Goal: Transaction & Acquisition: Subscribe to service/newsletter

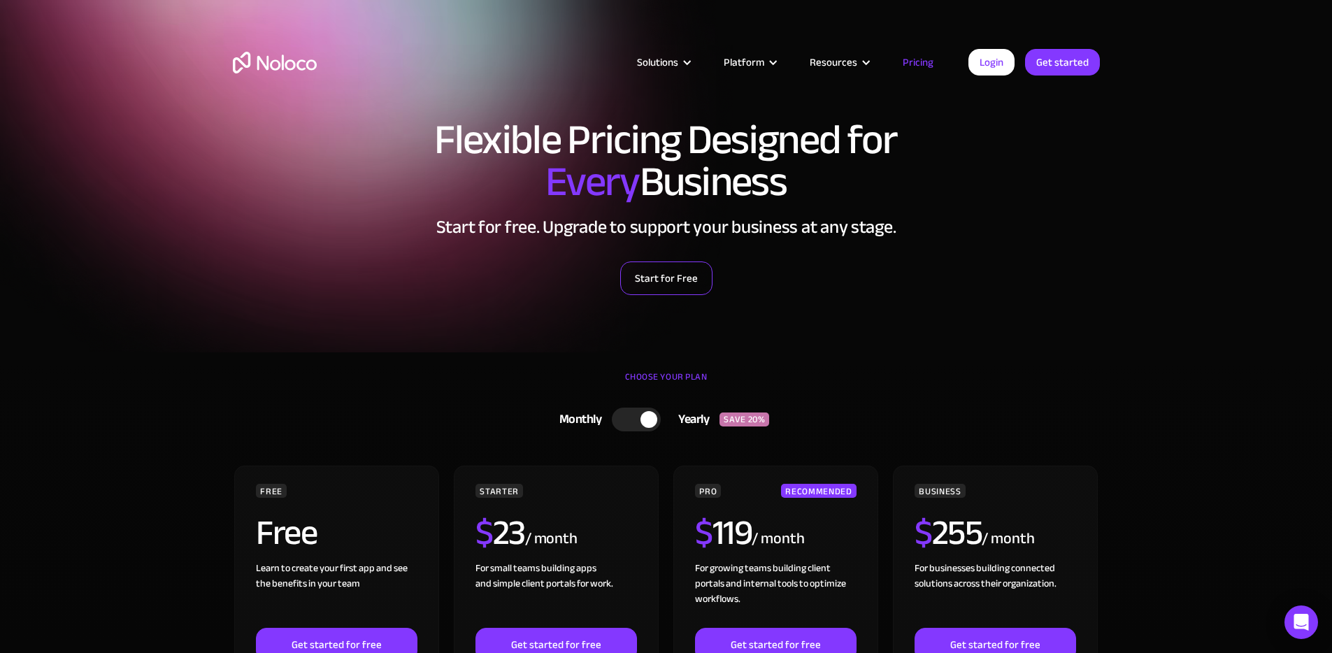
click at [655, 280] on link "Start for Free" at bounding box center [666, 279] width 92 height 34
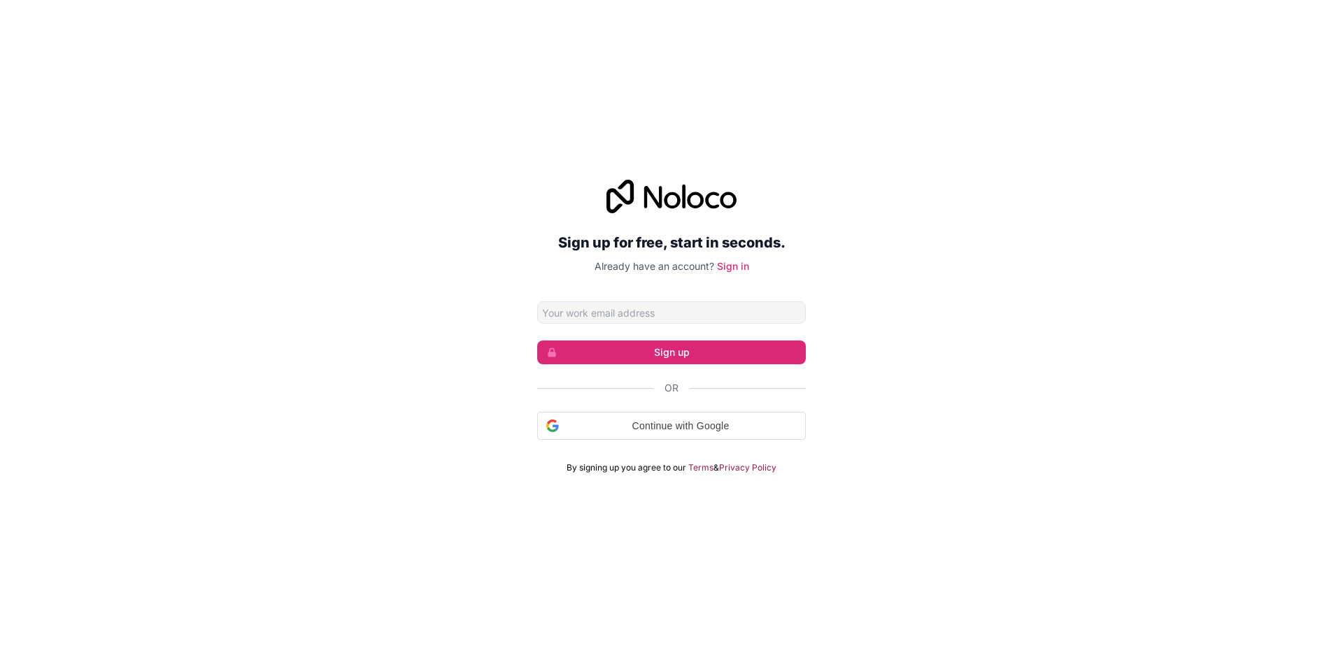
click at [610, 306] on input "Email address" at bounding box center [671, 312] width 269 height 22
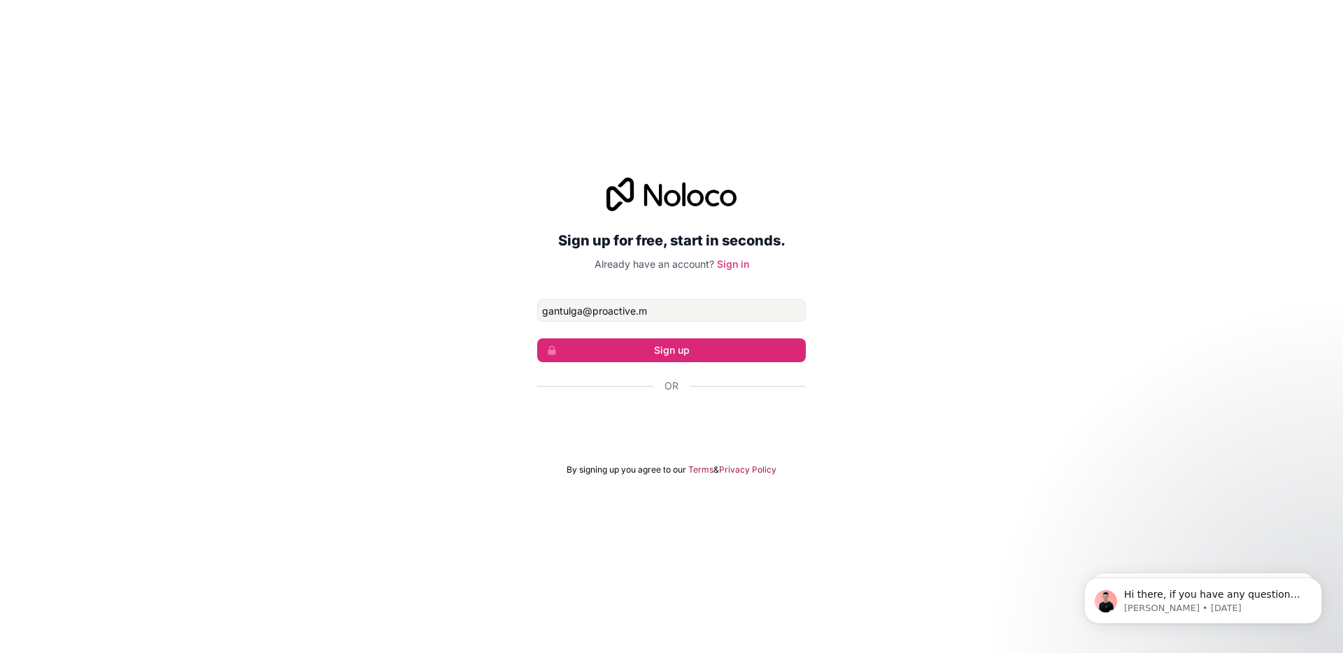
type input "[EMAIL_ADDRESS][DOMAIN_NAME]"
click button "Sign up" at bounding box center [671, 350] width 269 height 24
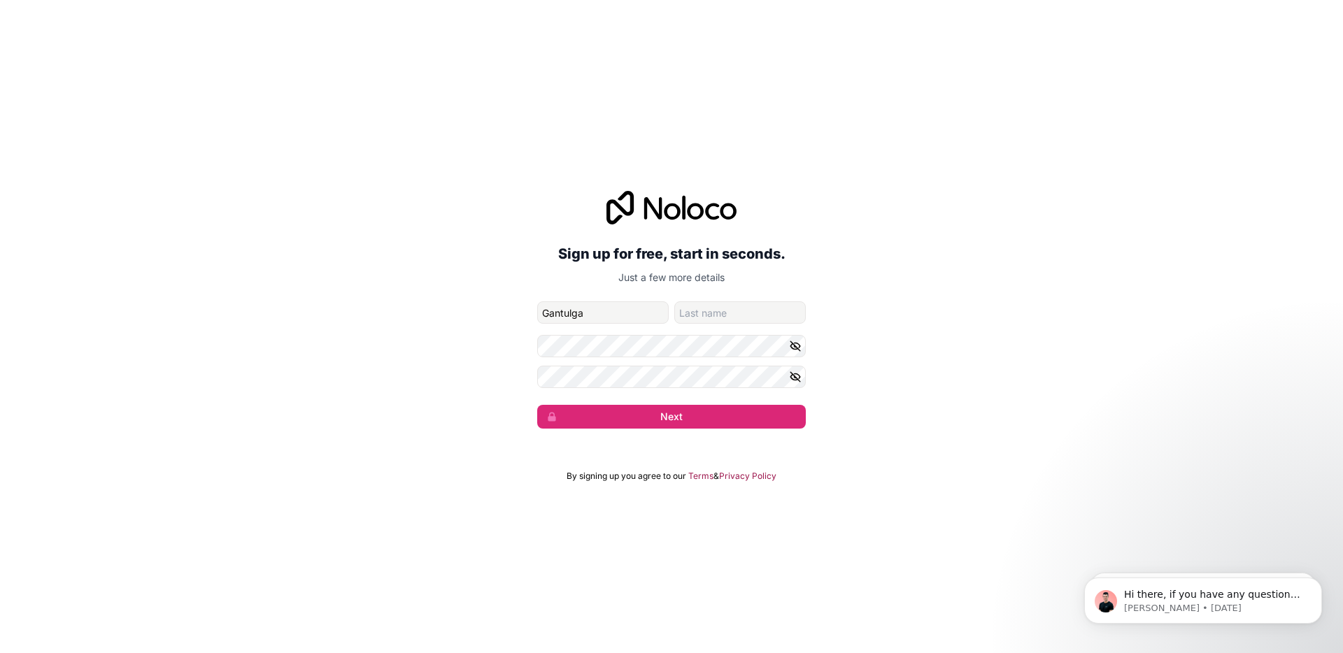
type input "Gantulga"
type input "Batbayar"
click at [537, 405] on button "Next" at bounding box center [671, 417] width 269 height 24
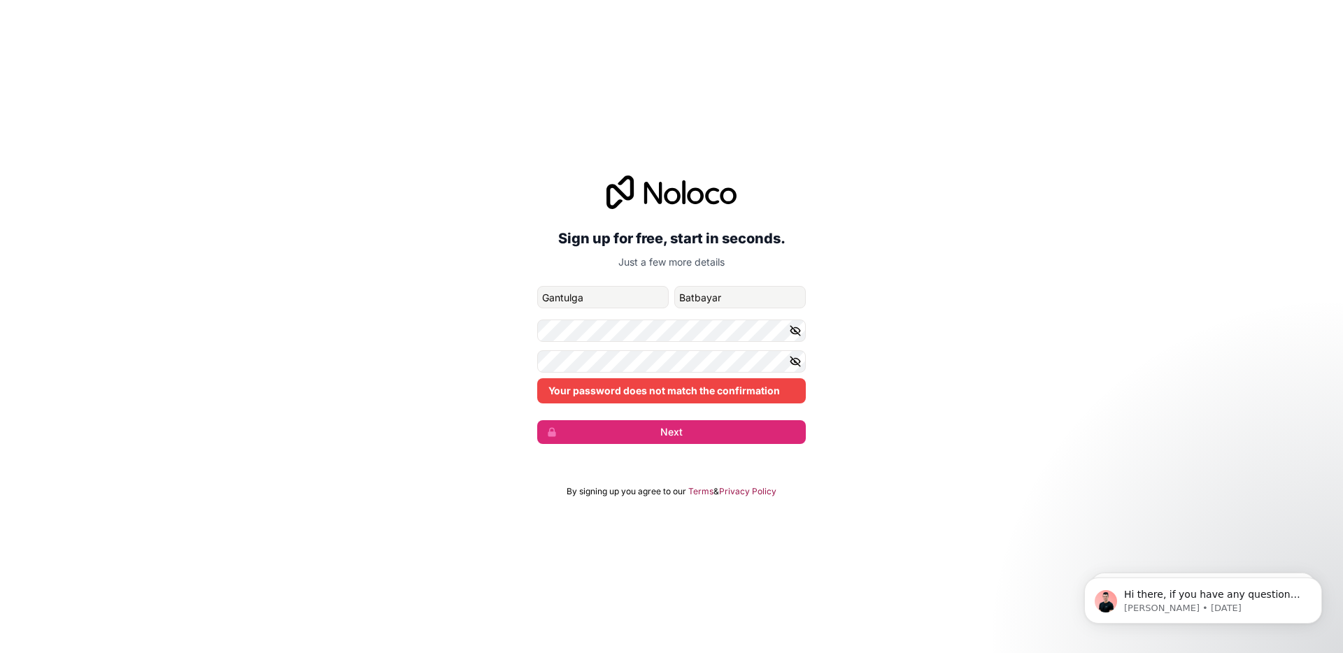
click at [796, 330] on icon "button" at bounding box center [795, 330] width 13 height 13
click at [792, 351] on button "button" at bounding box center [797, 361] width 17 height 22
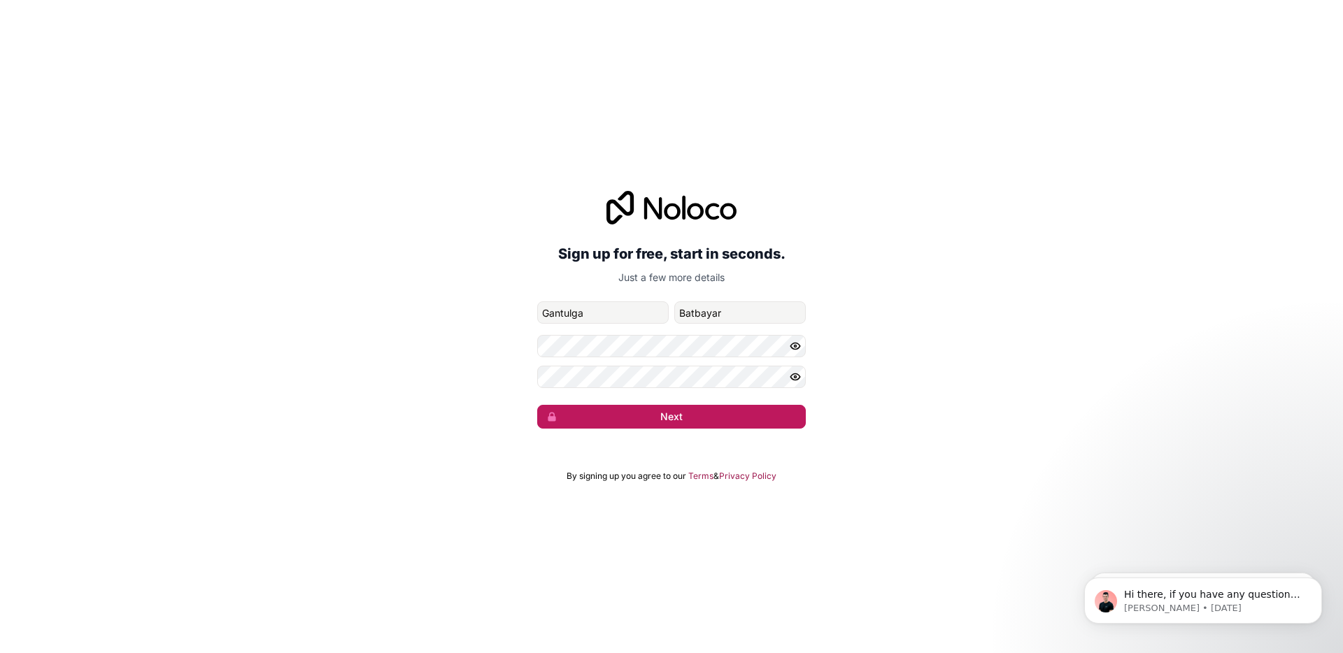
click at [655, 424] on button "Next" at bounding box center [671, 417] width 269 height 24
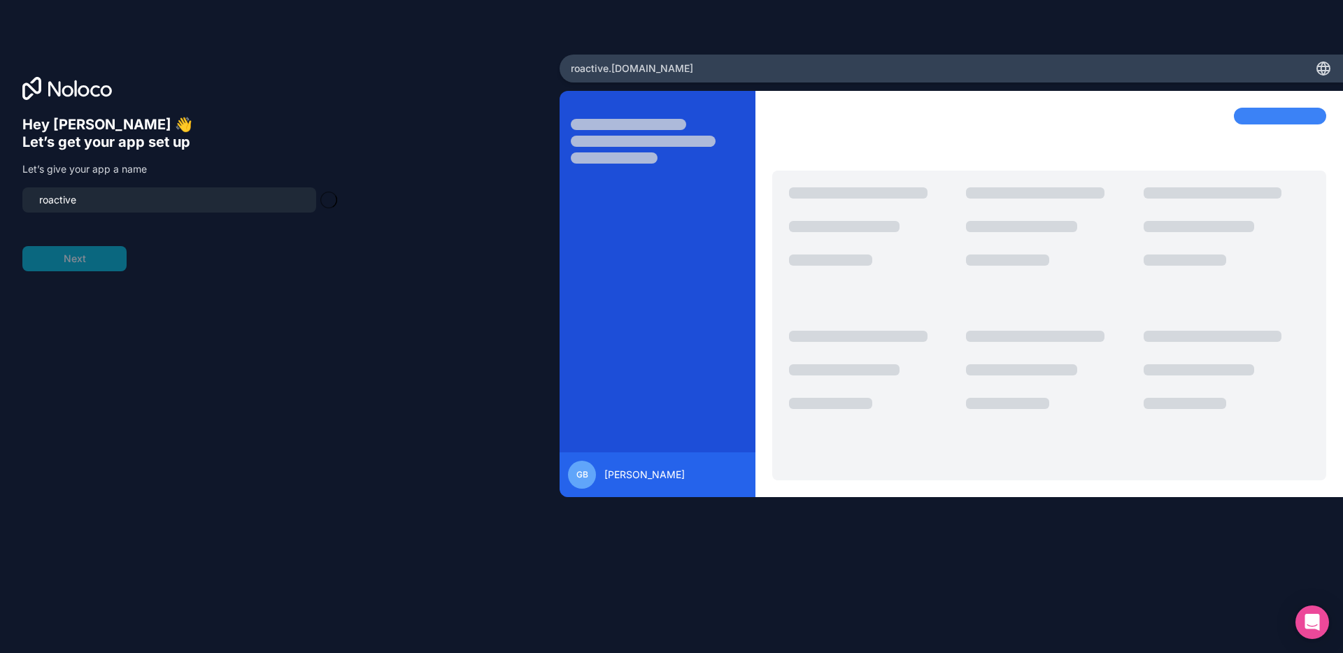
type input "proactive"
click at [92, 262] on button "Next" at bounding box center [74, 258] width 104 height 25
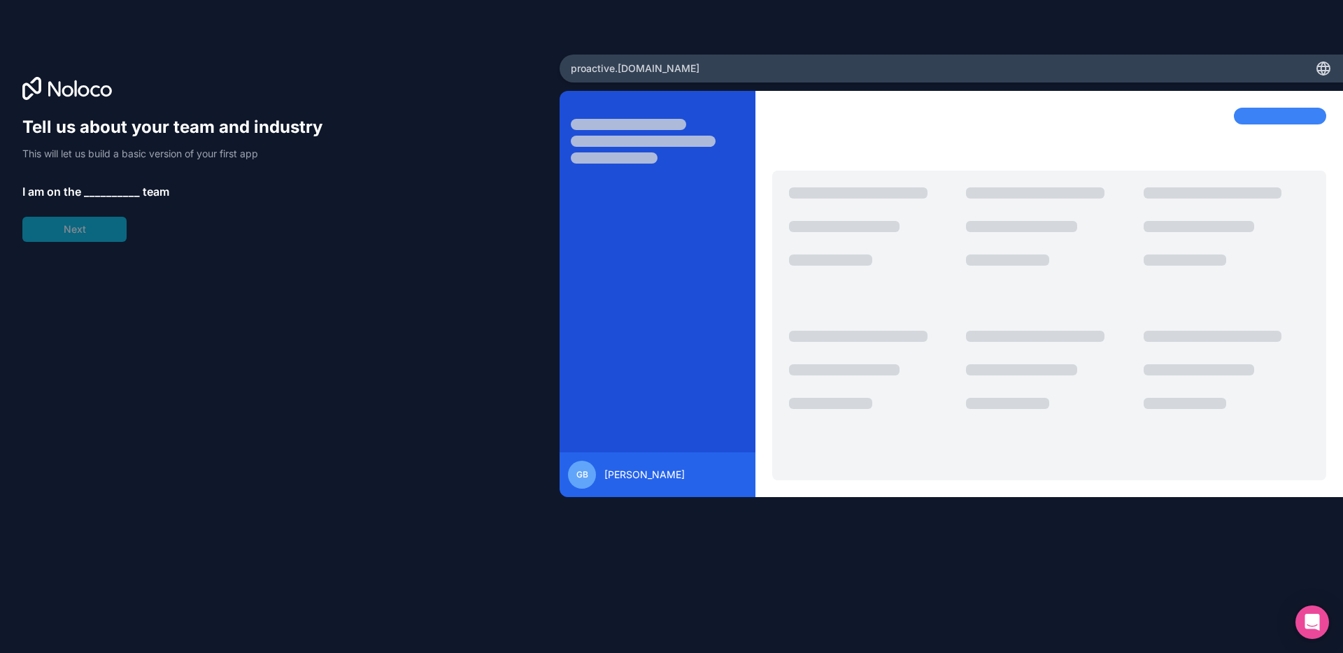
click at [106, 192] on span "__________" at bounding box center [112, 191] width 56 height 17
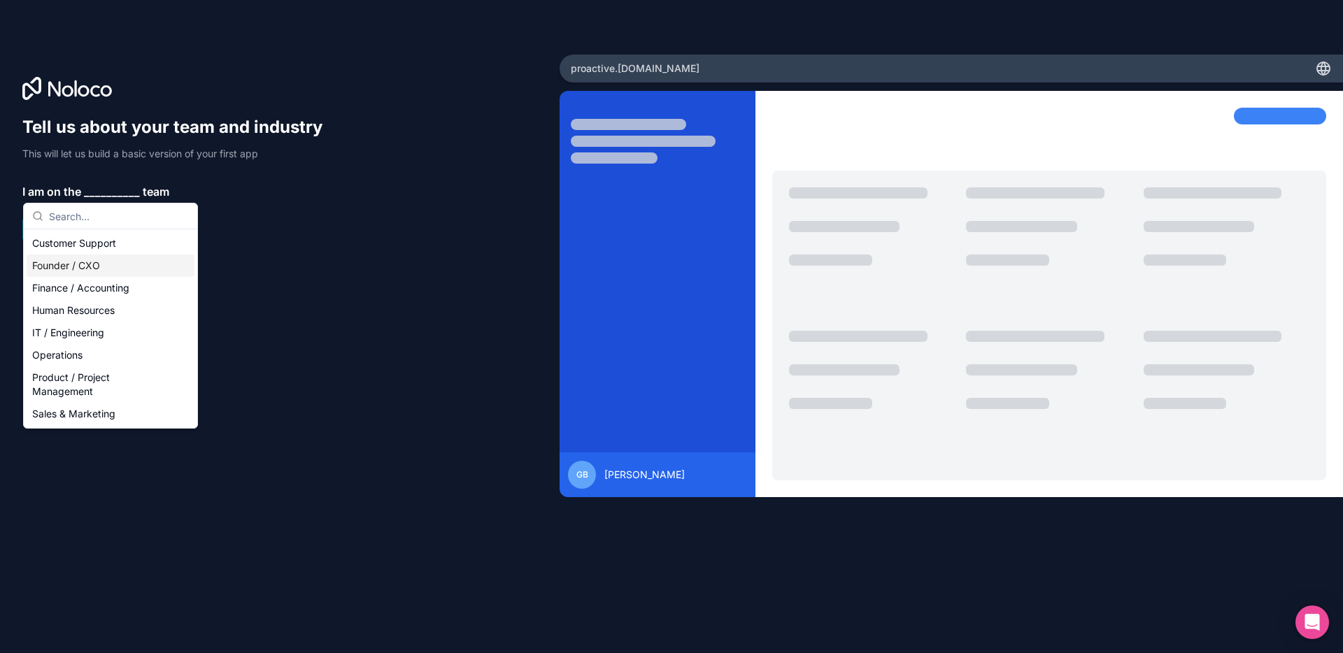
click at [113, 261] on div "Founder / CXO" at bounding box center [111, 266] width 168 height 22
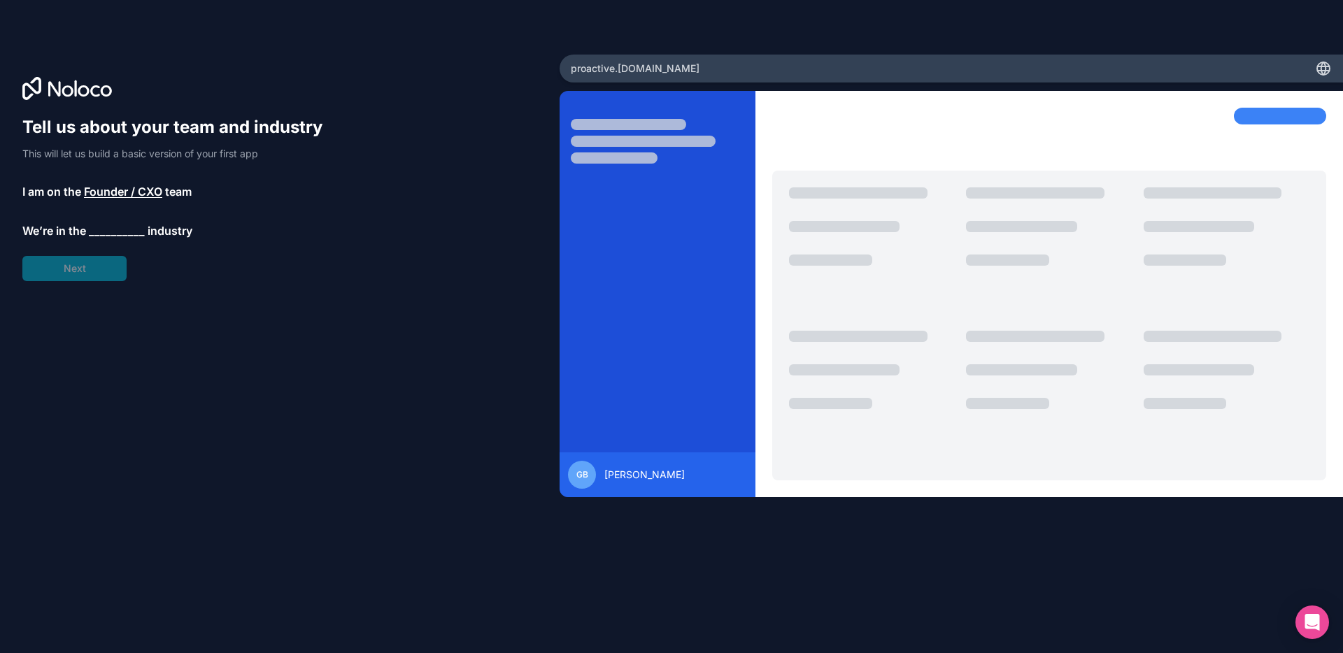
click at [115, 229] on span "__________" at bounding box center [117, 230] width 56 height 17
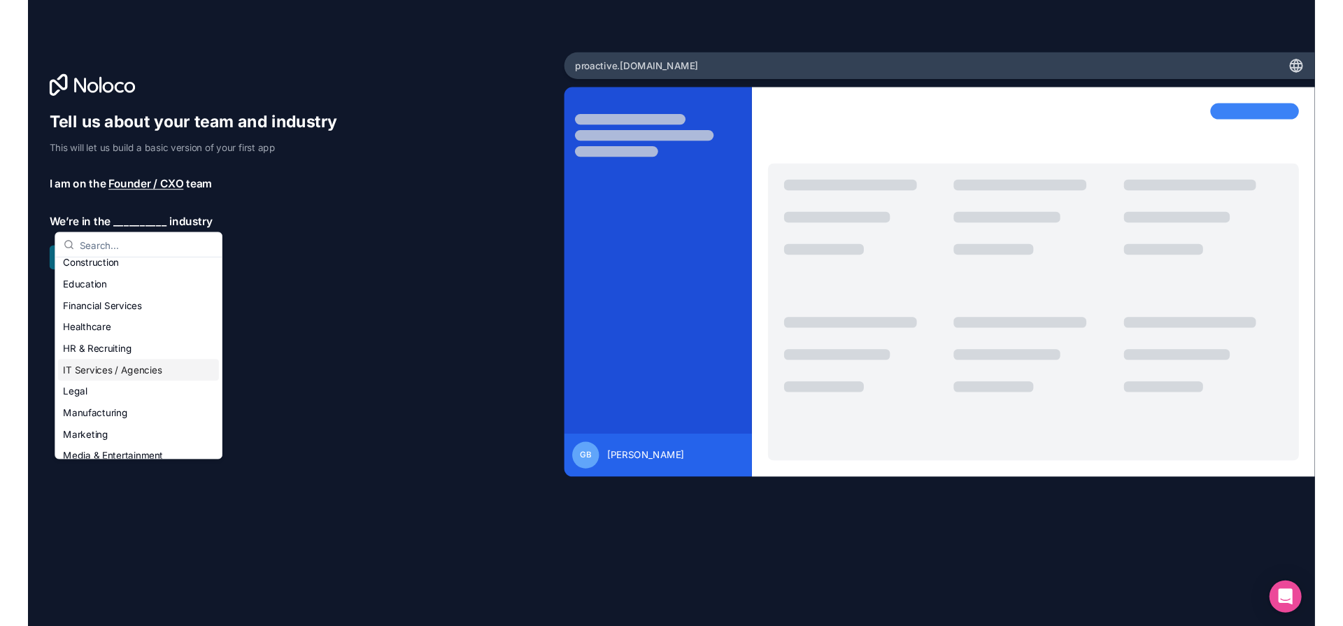
scroll to position [69, 0]
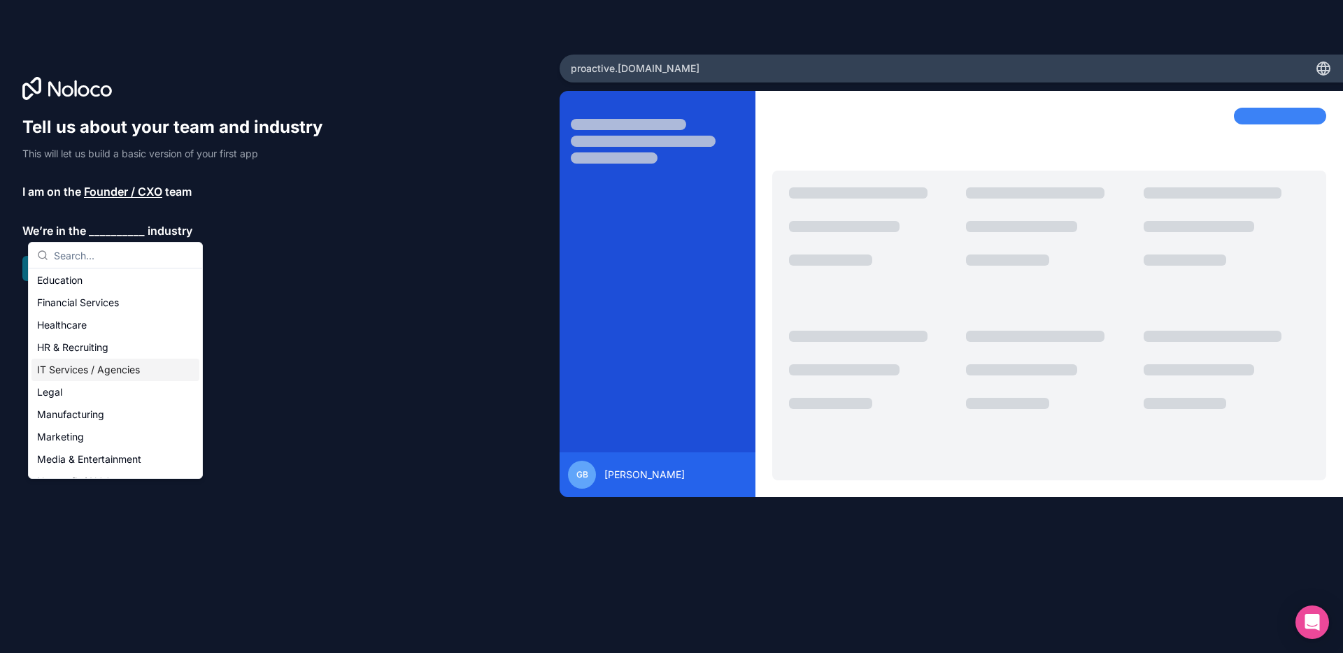
click at [79, 369] on div "IT Services / Agencies" at bounding box center [115, 370] width 168 height 22
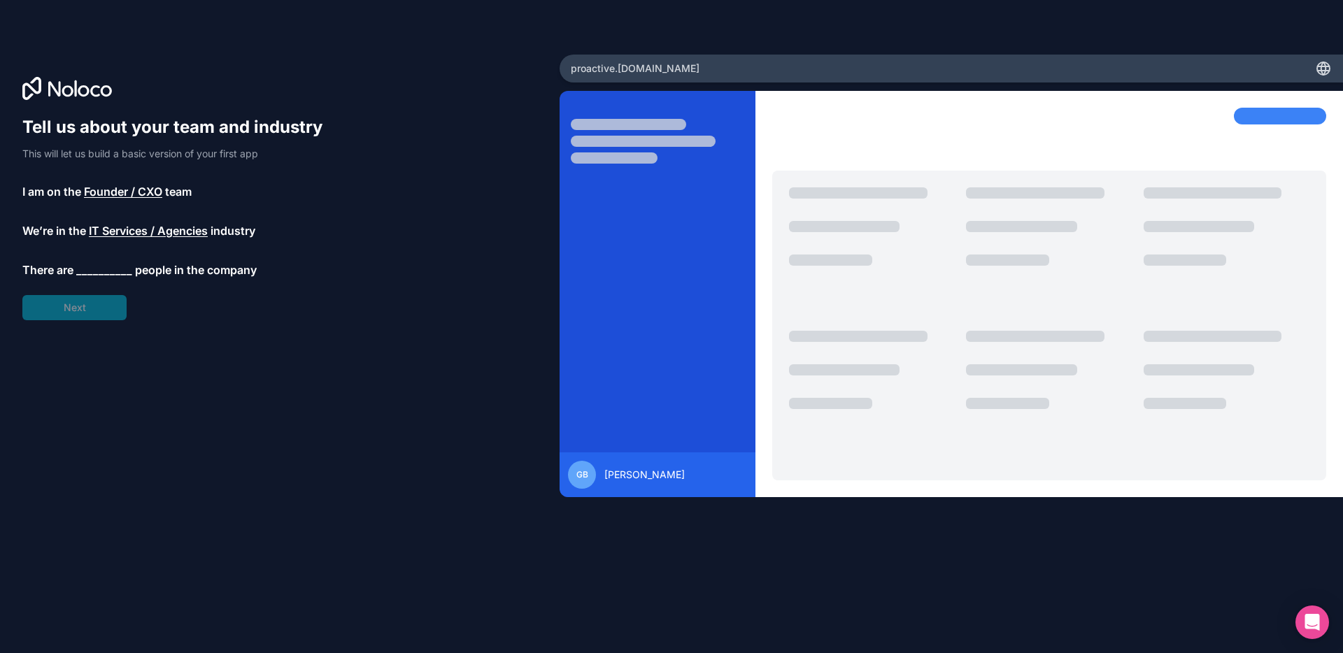
click at [89, 272] on span "__________" at bounding box center [104, 270] width 56 height 17
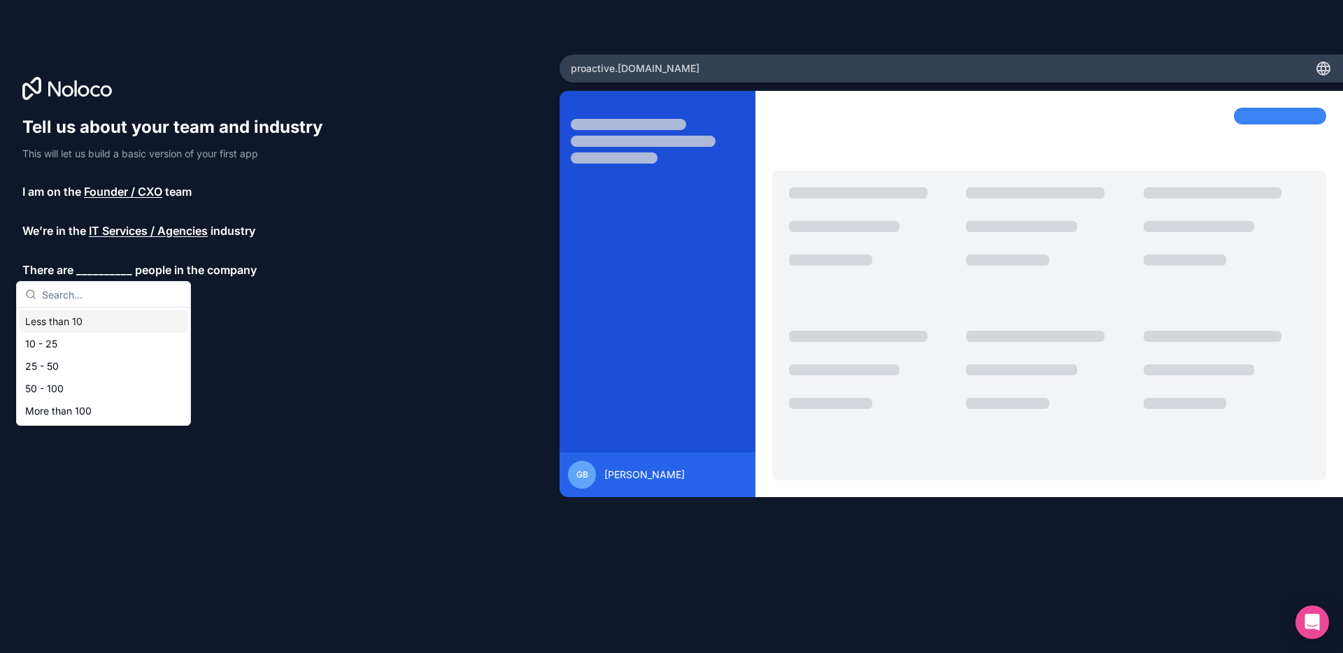
click at [83, 322] on div "Less than 10" at bounding box center [104, 321] width 168 height 22
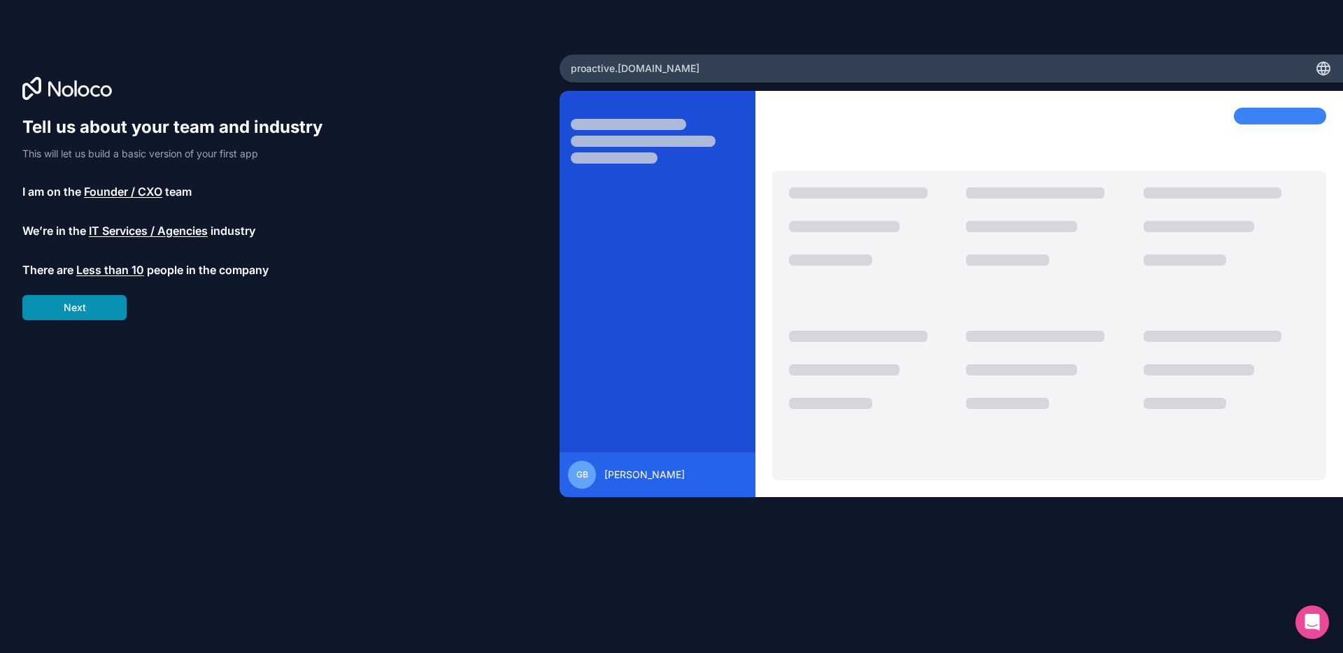
click at [84, 315] on button "Next" at bounding box center [74, 307] width 104 height 25
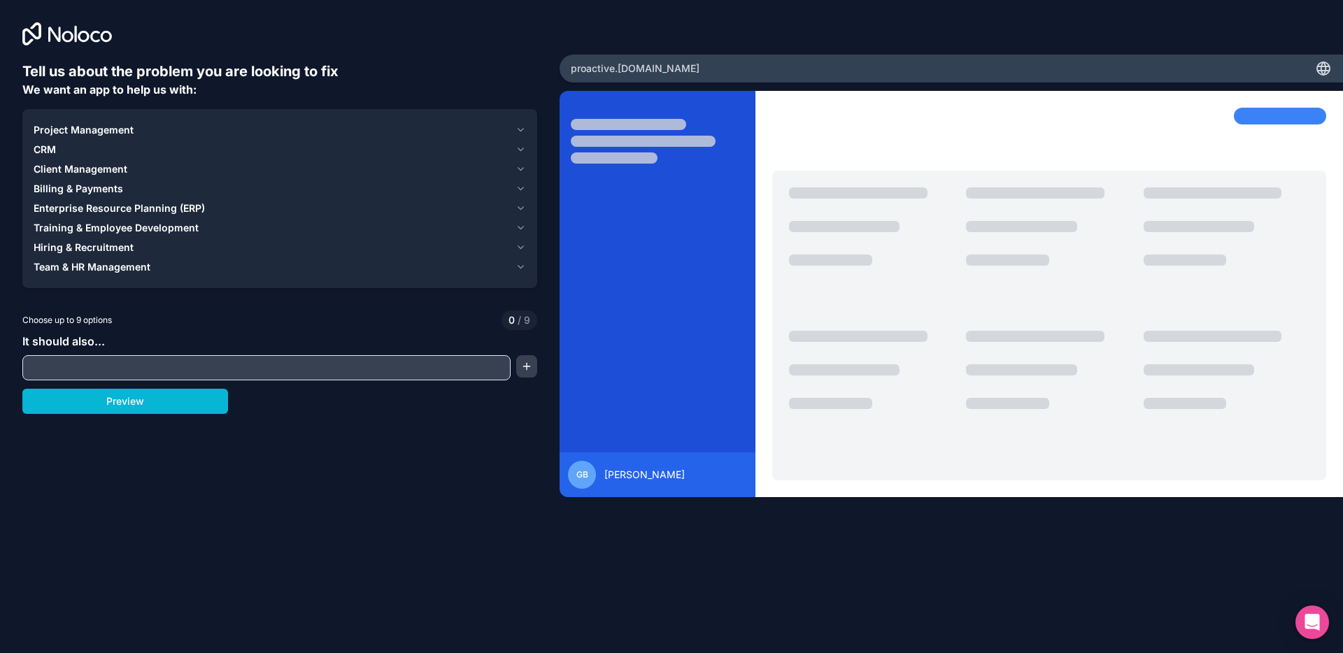
click at [141, 267] on span "Team & HR Management" at bounding box center [92, 267] width 117 height 14
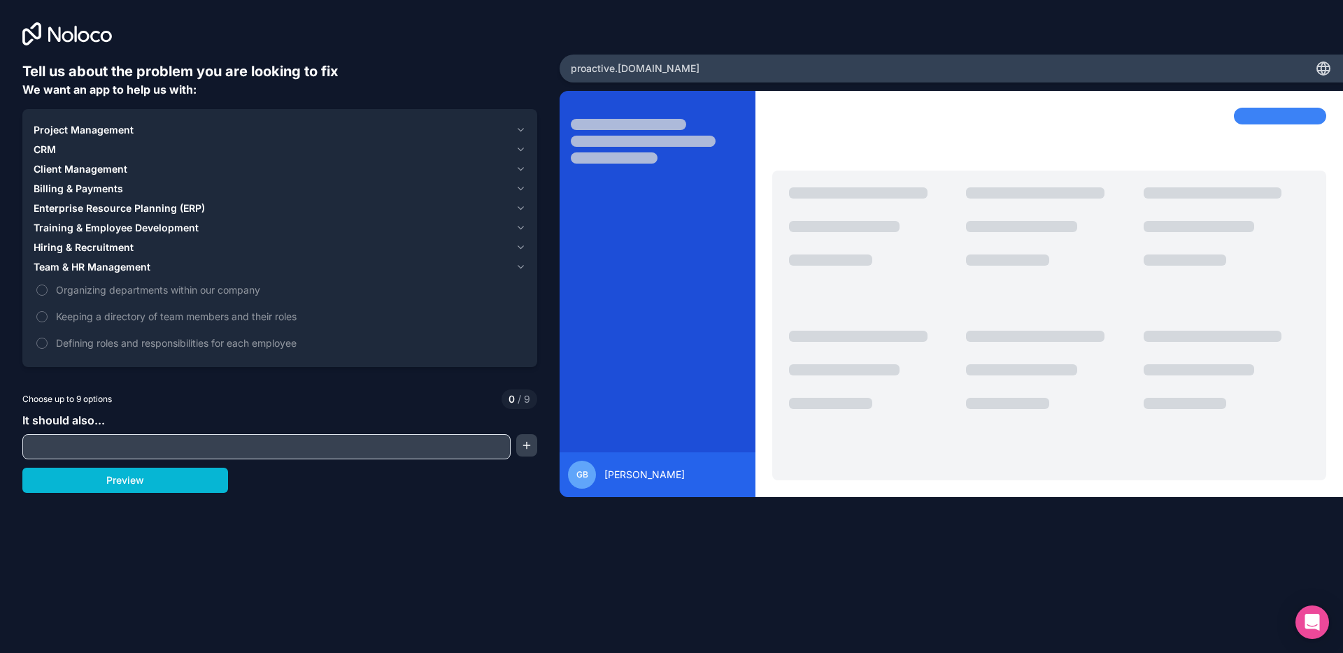
click at [93, 129] on span "Project Management" at bounding box center [84, 130] width 100 height 14
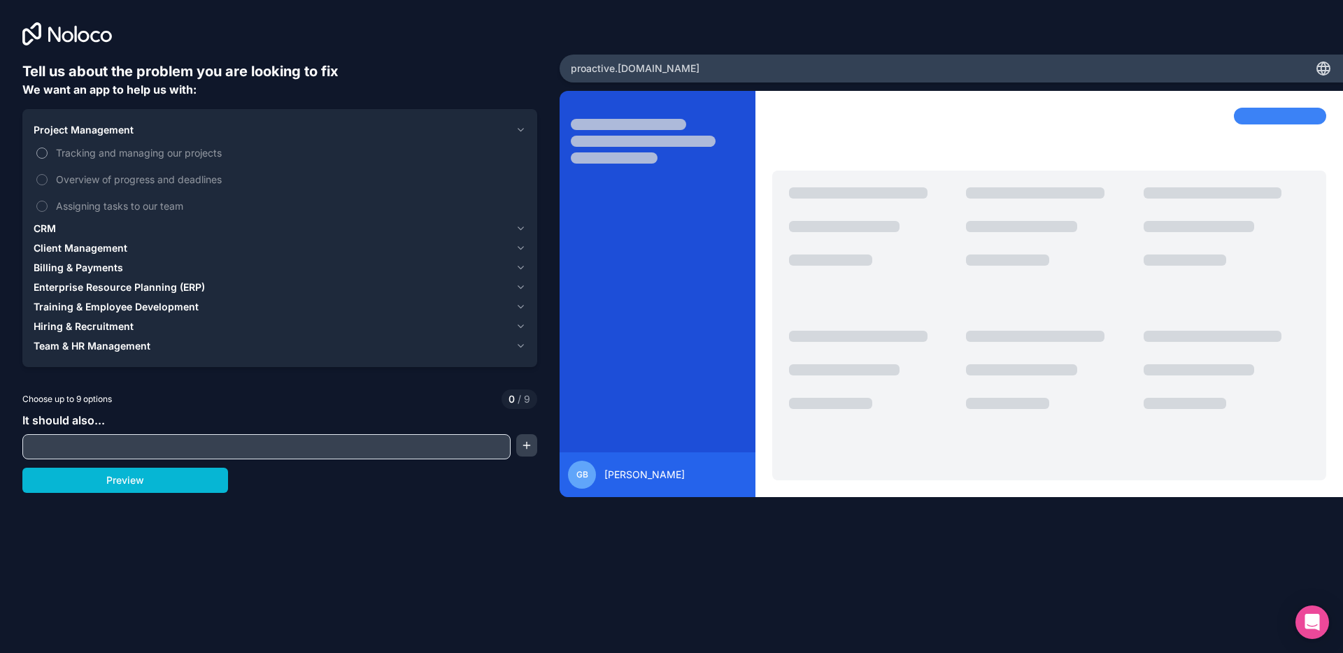
click at [102, 153] on span "Tracking and managing our projects" at bounding box center [289, 152] width 467 height 15
click at [48, 153] on button "Tracking and managing our projects" at bounding box center [41, 153] width 11 height 11
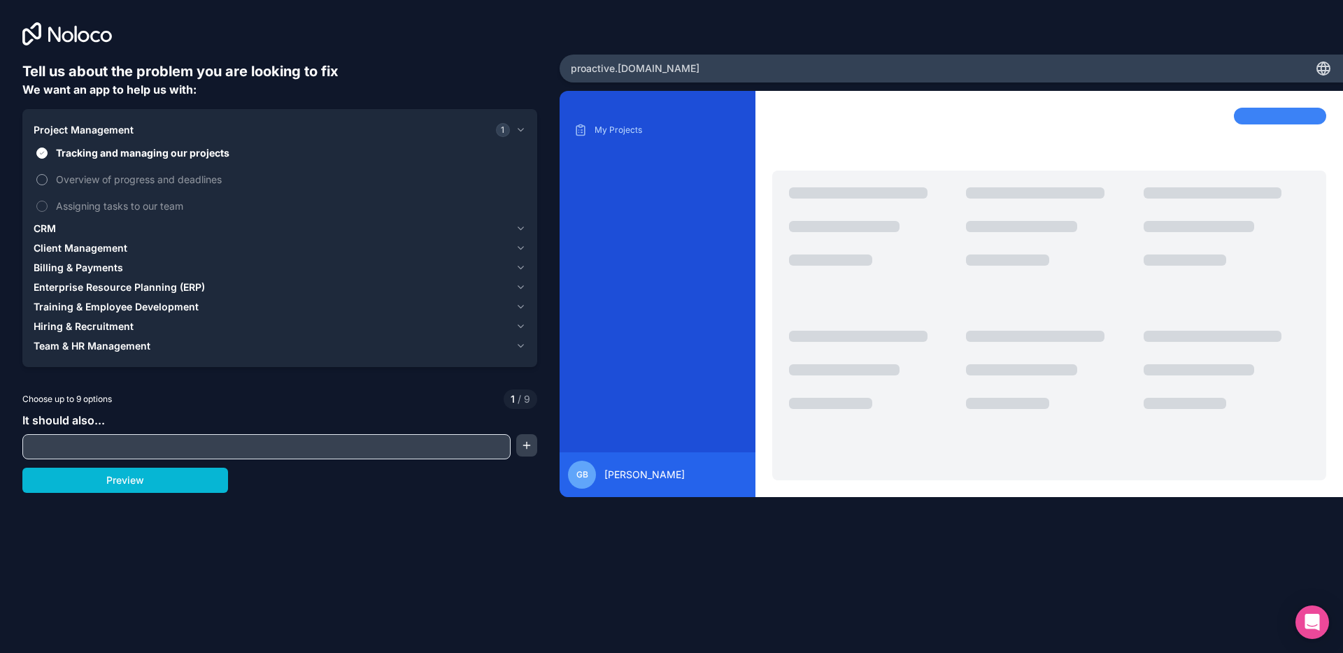
click at [103, 174] on span "Overview of progress and deadlines" at bounding box center [289, 179] width 467 height 15
click at [48, 174] on button "Overview of progress and deadlines" at bounding box center [41, 179] width 11 height 11
click at [99, 207] on span "Assigning tasks to our team" at bounding box center [289, 206] width 467 height 15
click at [48, 207] on button "Assigning tasks to our team" at bounding box center [41, 206] width 11 height 11
click at [73, 248] on span "Client Management" at bounding box center [81, 248] width 94 height 14
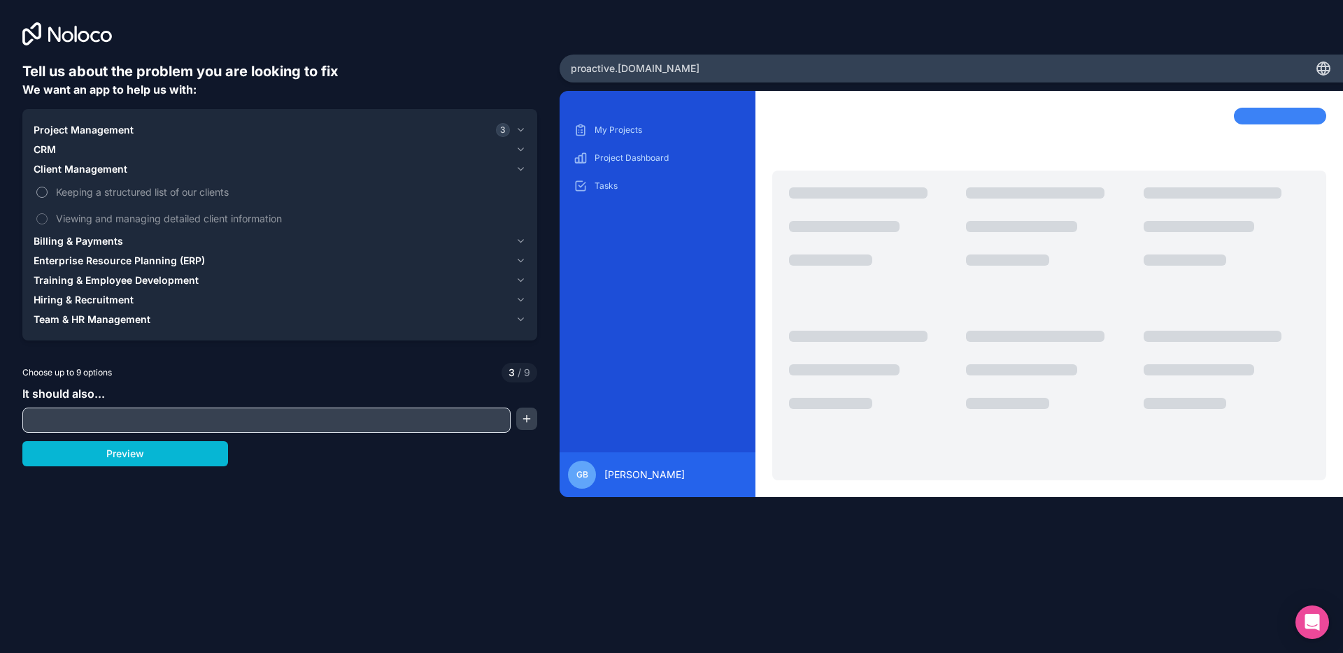
click at [97, 193] on span "Keeping a structured list of our clients" at bounding box center [289, 192] width 467 height 15
click at [48, 193] on button "Keeping a structured list of our clients" at bounding box center [41, 192] width 11 height 11
click at [103, 217] on span "Viewing and managing detailed client information" at bounding box center [289, 218] width 467 height 15
click at [48, 217] on button "Viewing and managing detailed client information" at bounding box center [41, 218] width 11 height 11
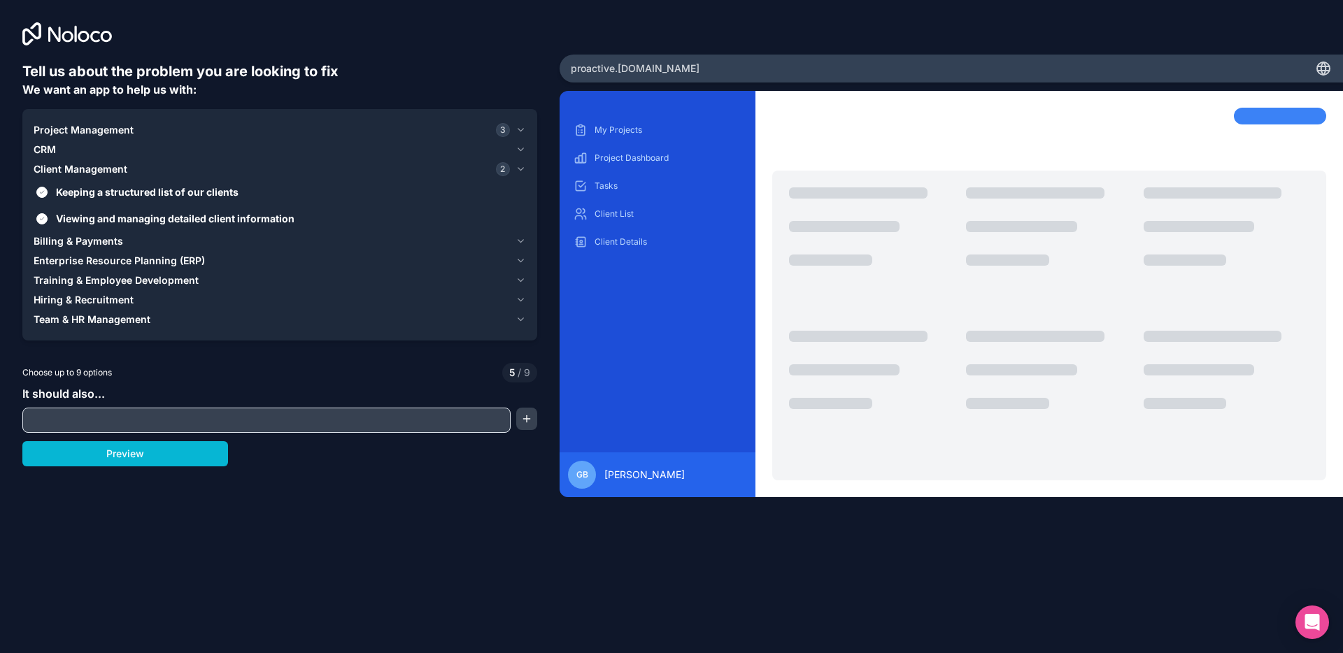
click at [86, 239] on span "Billing & Payments" at bounding box center [79, 241] width 90 height 14
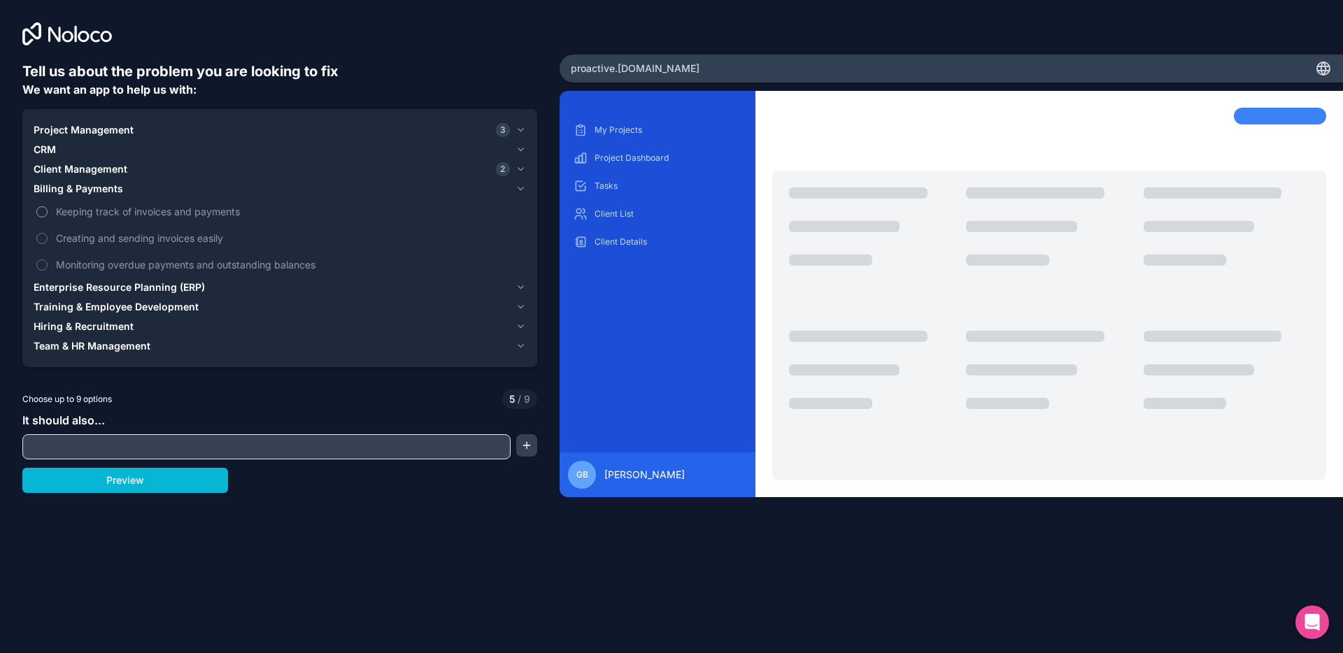
click at [109, 212] on span "Keeping track of invoices and payments" at bounding box center [289, 211] width 467 height 15
click at [48, 212] on button "Keeping track of invoices and payments" at bounding box center [41, 211] width 11 height 11
click at [107, 238] on span "Creating and sending invoices easily" at bounding box center [289, 238] width 467 height 15
click at [48, 238] on button "Creating and sending invoices easily" at bounding box center [41, 238] width 11 height 11
click at [195, 264] on span "Monitoring overdue payments and outstanding balances" at bounding box center [289, 264] width 467 height 15
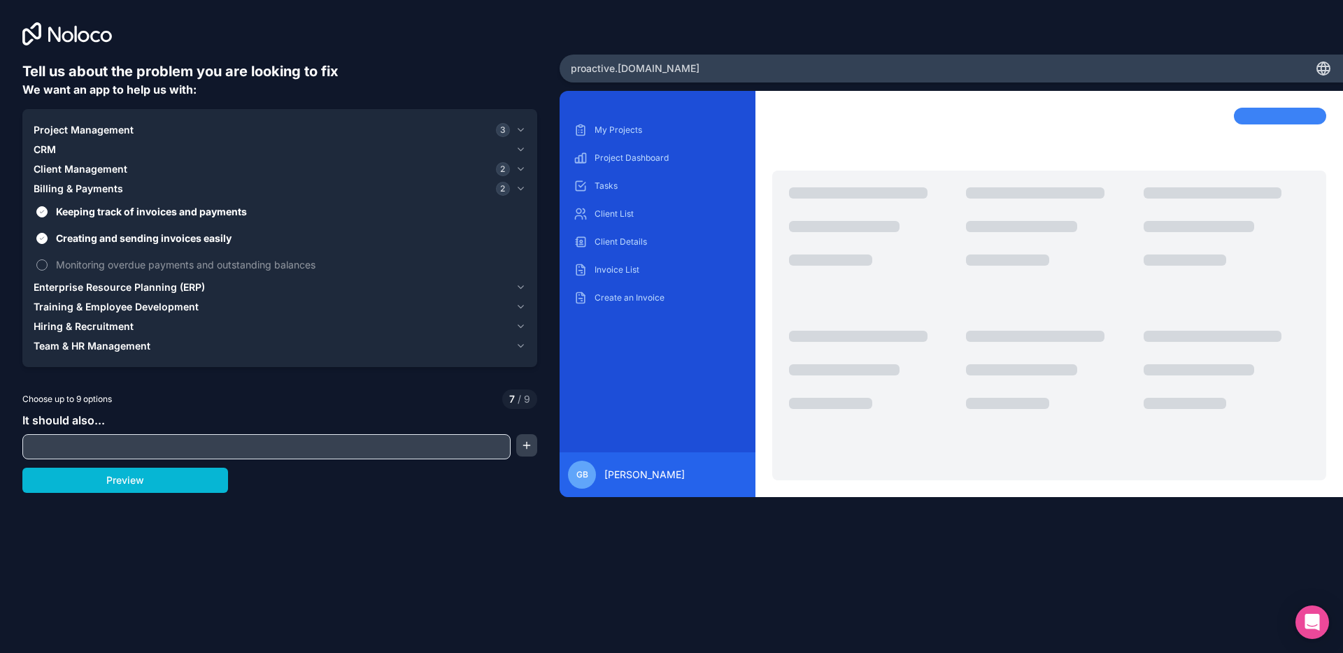
click at [48, 264] on button "Monitoring overdue payments and outstanding balances" at bounding box center [41, 264] width 11 height 11
click at [135, 289] on span "Enterprise Resource Planning (ERP)" at bounding box center [119, 287] width 171 height 14
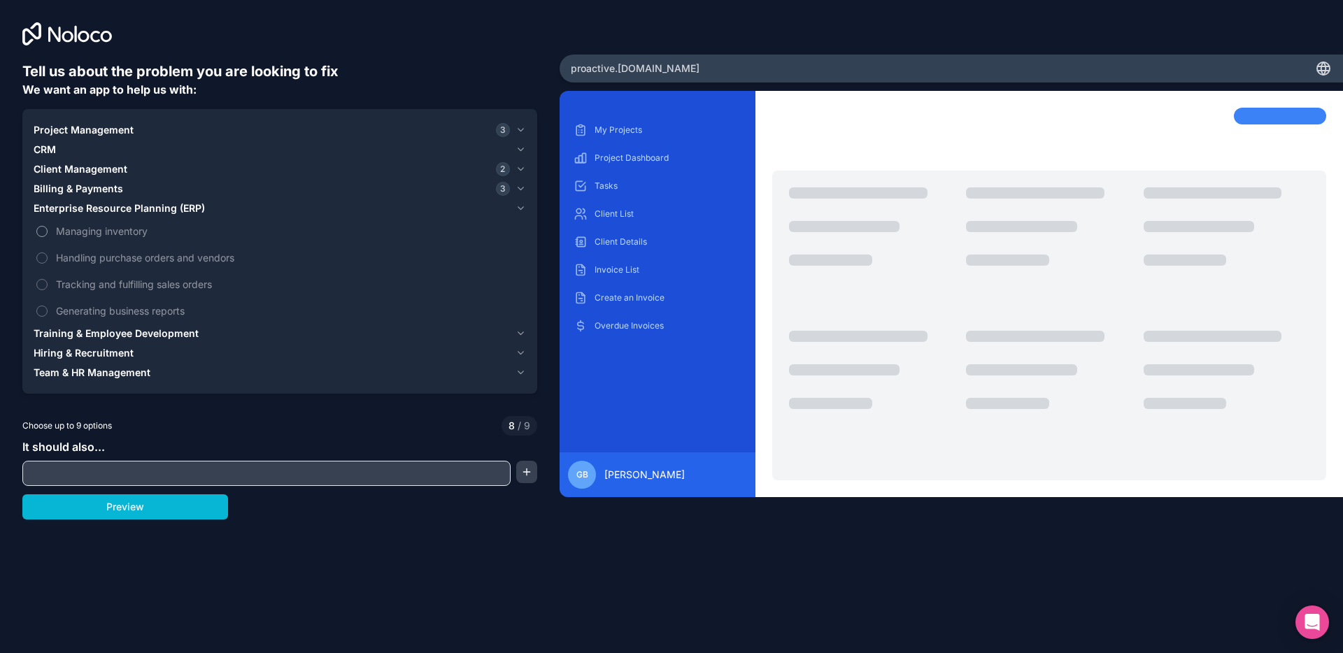
click at [95, 231] on span "Managing inventory" at bounding box center [289, 231] width 467 height 15
click at [48, 231] on button "Managing inventory" at bounding box center [41, 231] width 11 height 11
click at [117, 262] on span "Handling purchase orders and vendors" at bounding box center [289, 257] width 467 height 15
click at [114, 259] on span "Handling purchase orders and vendors" at bounding box center [289, 257] width 467 height 15
click at [115, 258] on span "Handling purchase orders and vendors" at bounding box center [289, 257] width 467 height 15
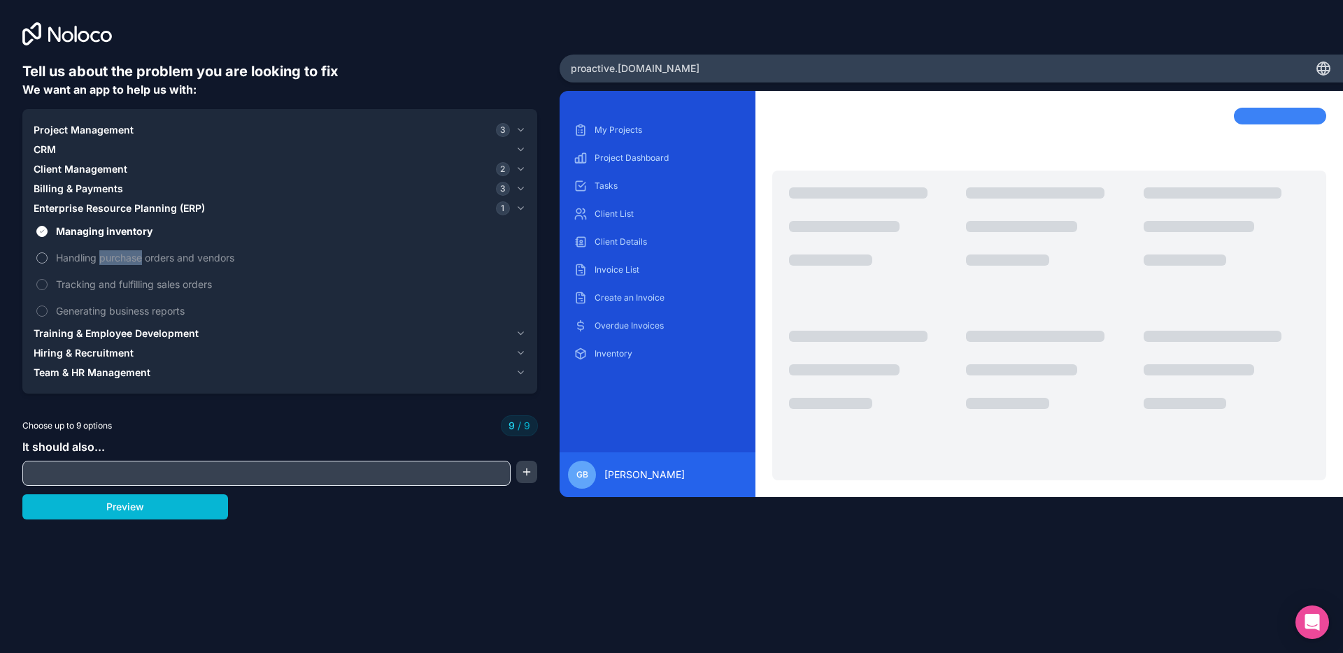
click at [115, 258] on span "Handling purchase orders and vendors" at bounding box center [289, 257] width 467 height 15
click at [105, 189] on span "Billing & Payments" at bounding box center [79, 189] width 90 height 14
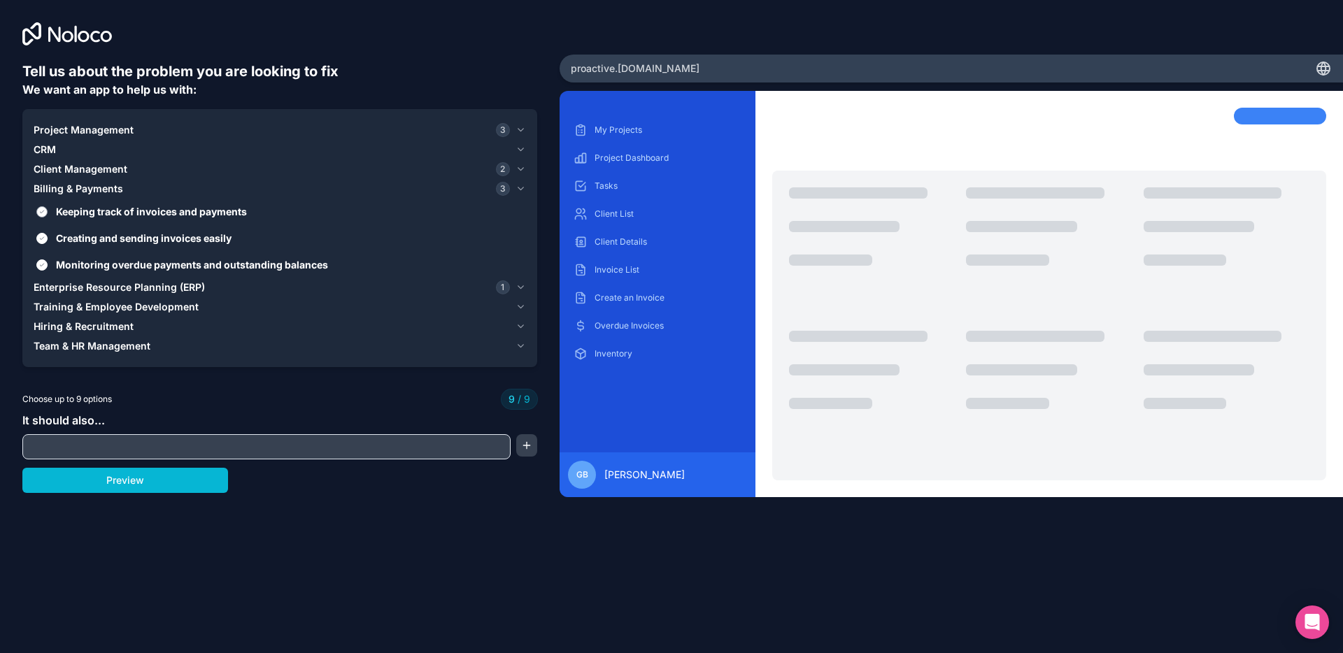
click at [83, 217] on span "Keeping track of invoices and payments" at bounding box center [289, 211] width 467 height 15
click at [48, 217] on button "Keeping track of invoices and payments" at bounding box center [41, 211] width 11 height 11
click at [82, 237] on span "Creating and sending invoices easily" at bounding box center [289, 238] width 467 height 15
click at [48, 237] on button "Creating and sending invoices easily" at bounding box center [41, 238] width 11 height 11
click at [80, 263] on span "Monitoring overdue payments and outstanding balances" at bounding box center [289, 264] width 467 height 15
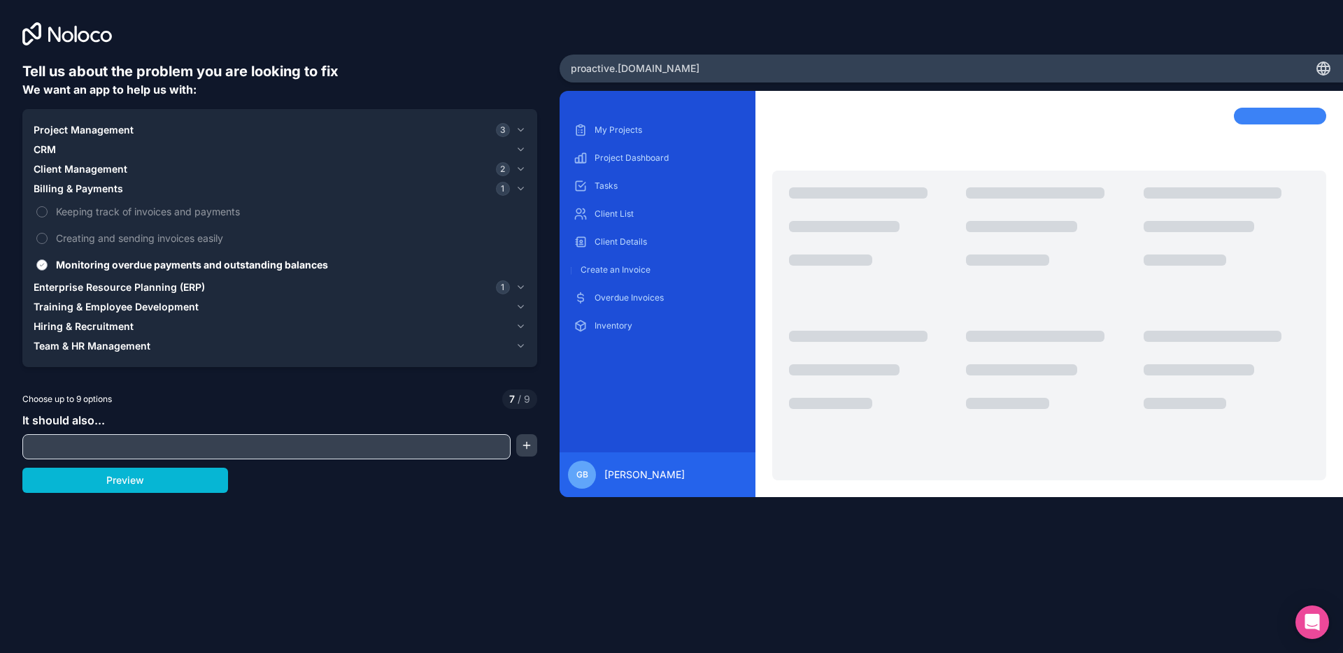
click at [48, 263] on button "Monitoring overdue payments and outstanding balances" at bounding box center [41, 264] width 11 height 11
click at [89, 188] on span "Billing & Payments" at bounding box center [79, 189] width 90 height 14
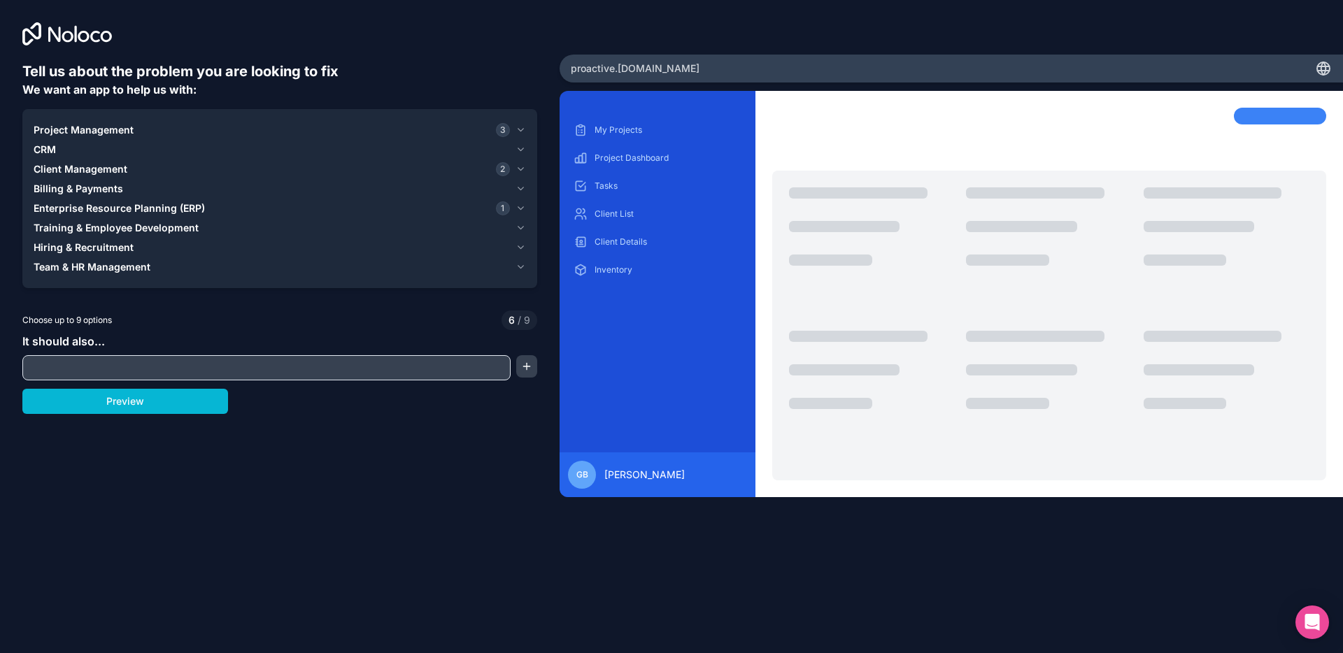
click at [83, 203] on span "Enterprise Resource Planning (ERP)" at bounding box center [119, 208] width 171 height 14
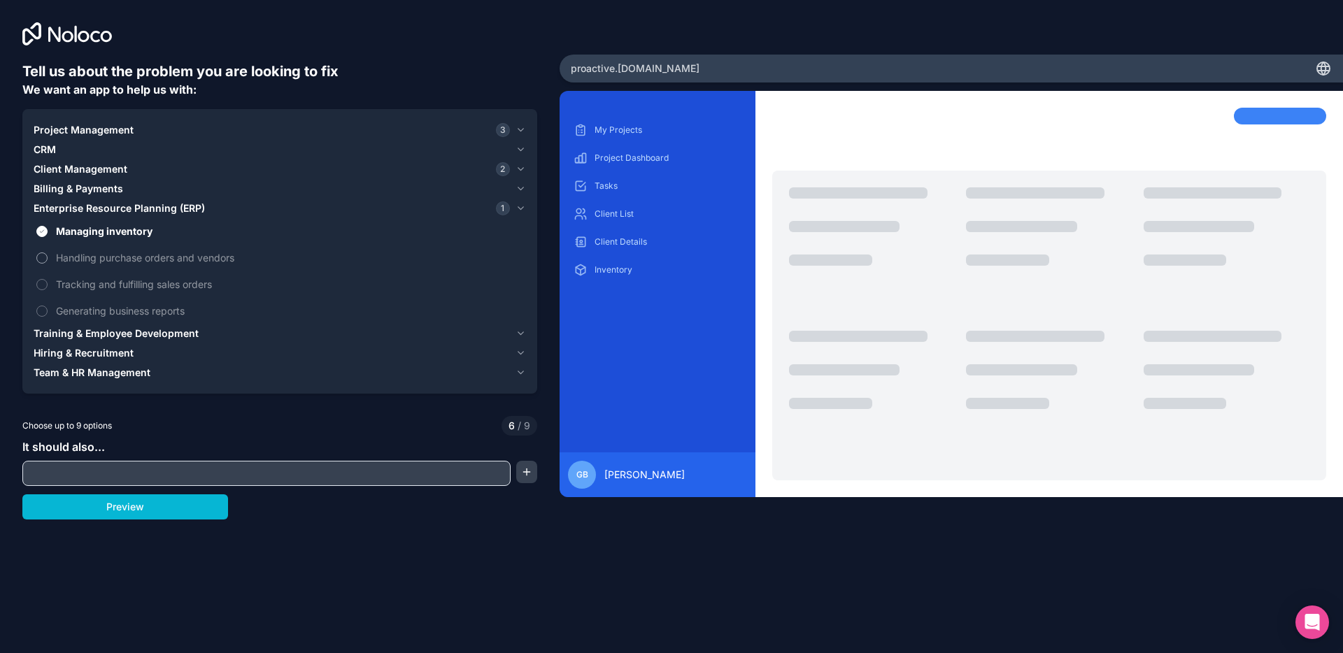
click at [65, 252] on span "Handling purchase orders and vendors" at bounding box center [289, 257] width 467 height 15
click at [48, 252] on button "Handling purchase orders and vendors" at bounding box center [41, 257] width 11 height 11
drag, startPoint x: 75, startPoint y: 280, endPoint x: 75, endPoint y: 288, distance: 7.7
click at [75, 280] on span "Tracking and fulfilling sales orders" at bounding box center [289, 284] width 467 height 15
click at [48, 280] on button "Tracking and fulfilling sales orders" at bounding box center [41, 284] width 11 height 11
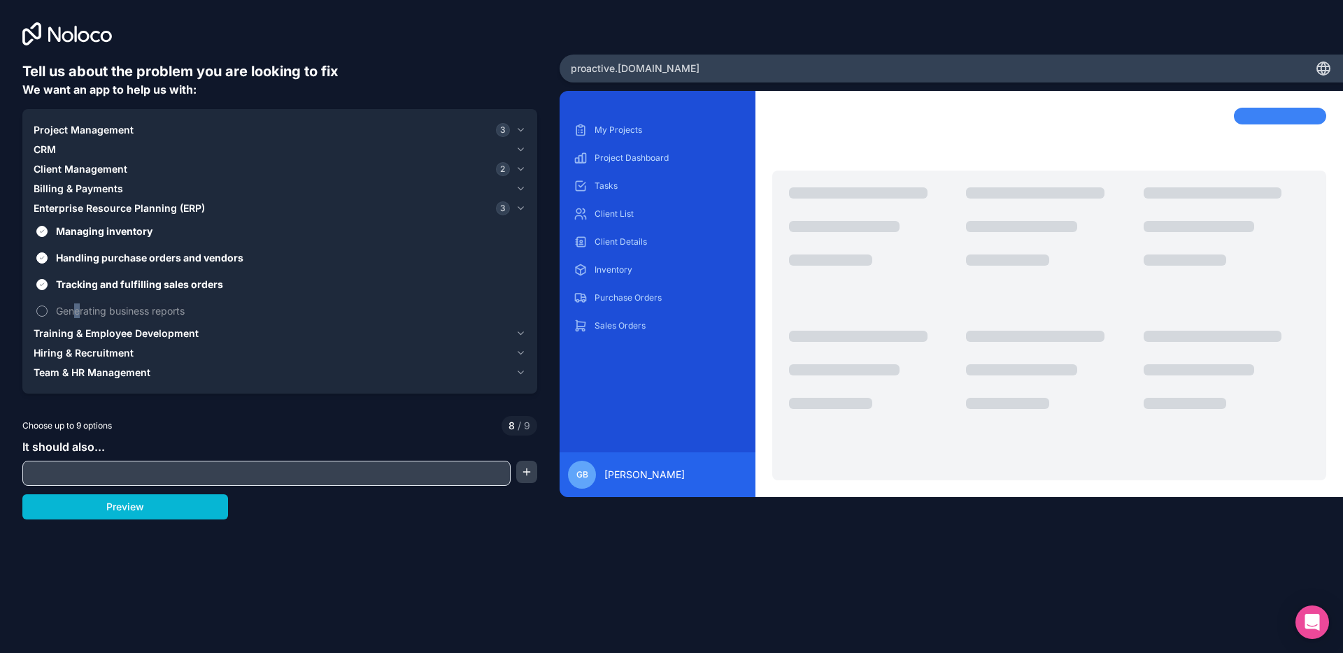
drag, startPoint x: 77, startPoint y: 313, endPoint x: 69, endPoint y: 311, distance: 8.5
click at [78, 313] on span "Generating business reports" at bounding box center [289, 311] width 467 height 15
click at [66, 310] on span "Generating business reports" at bounding box center [289, 311] width 467 height 15
click at [48, 310] on button "Generating business reports" at bounding box center [41, 311] width 11 height 11
click at [124, 336] on span "Training & Employee Development" at bounding box center [116, 334] width 165 height 14
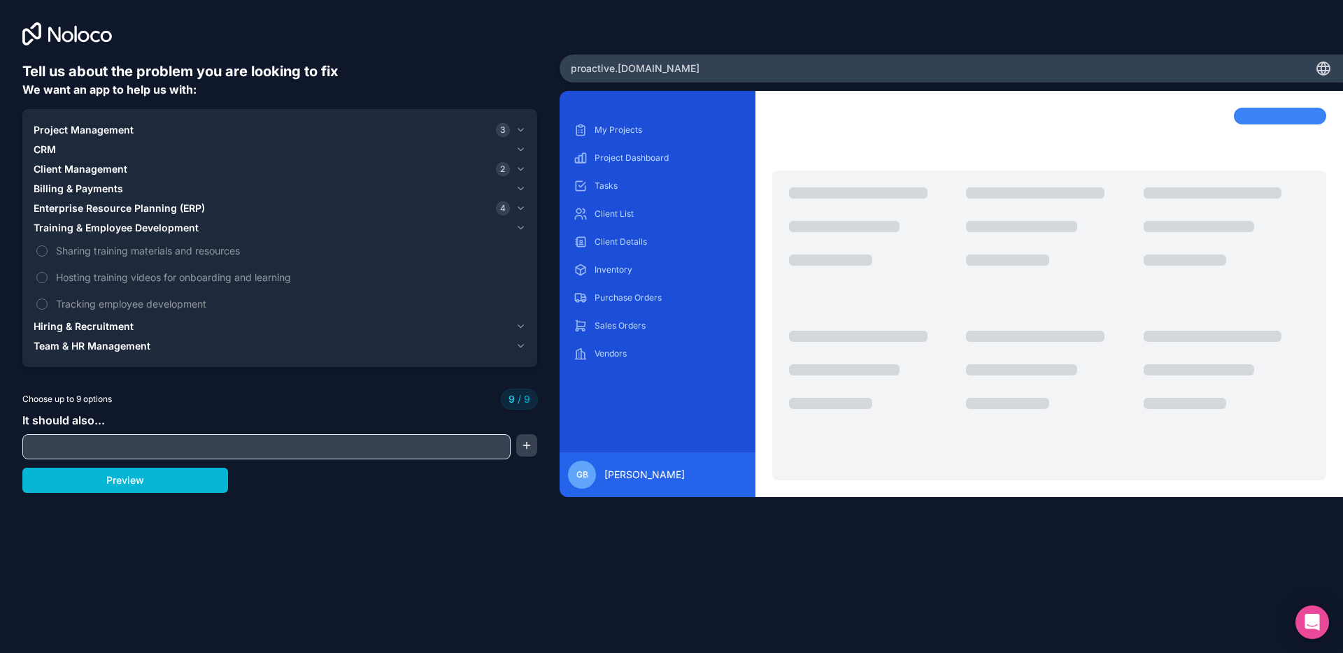
click at [83, 169] on span "Client Management" at bounding box center [81, 169] width 94 height 14
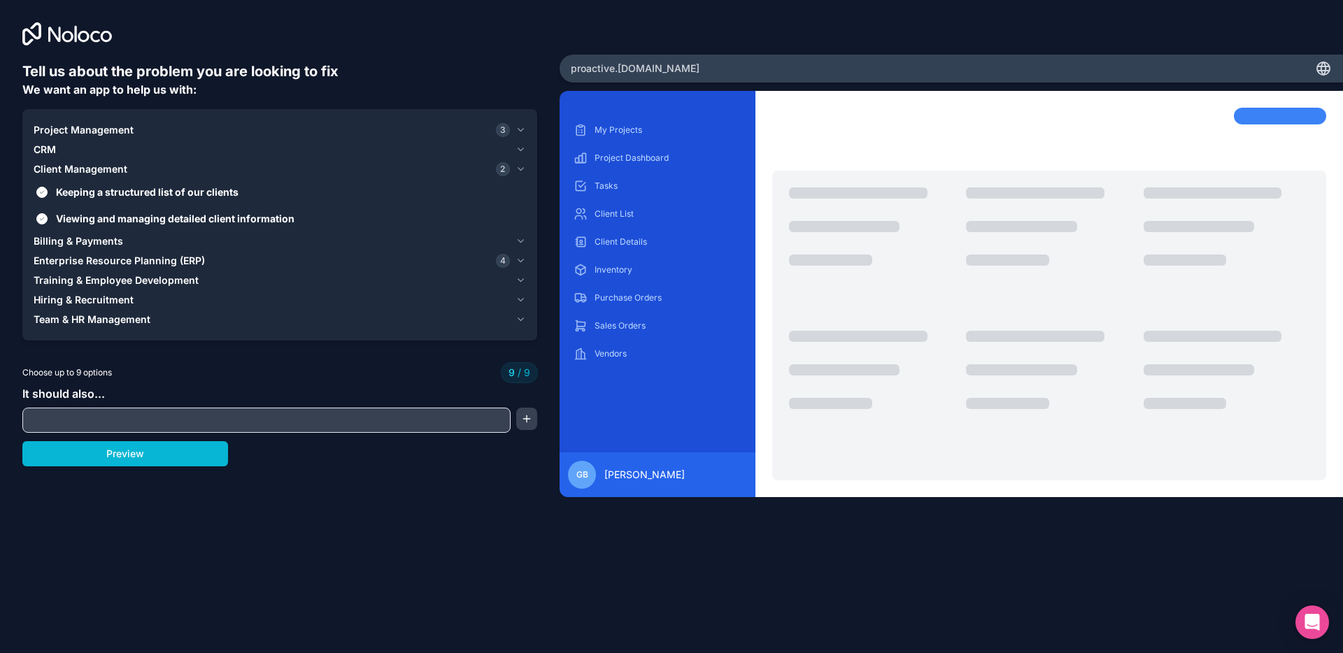
click at [81, 130] on span "Project Management" at bounding box center [84, 130] width 100 height 14
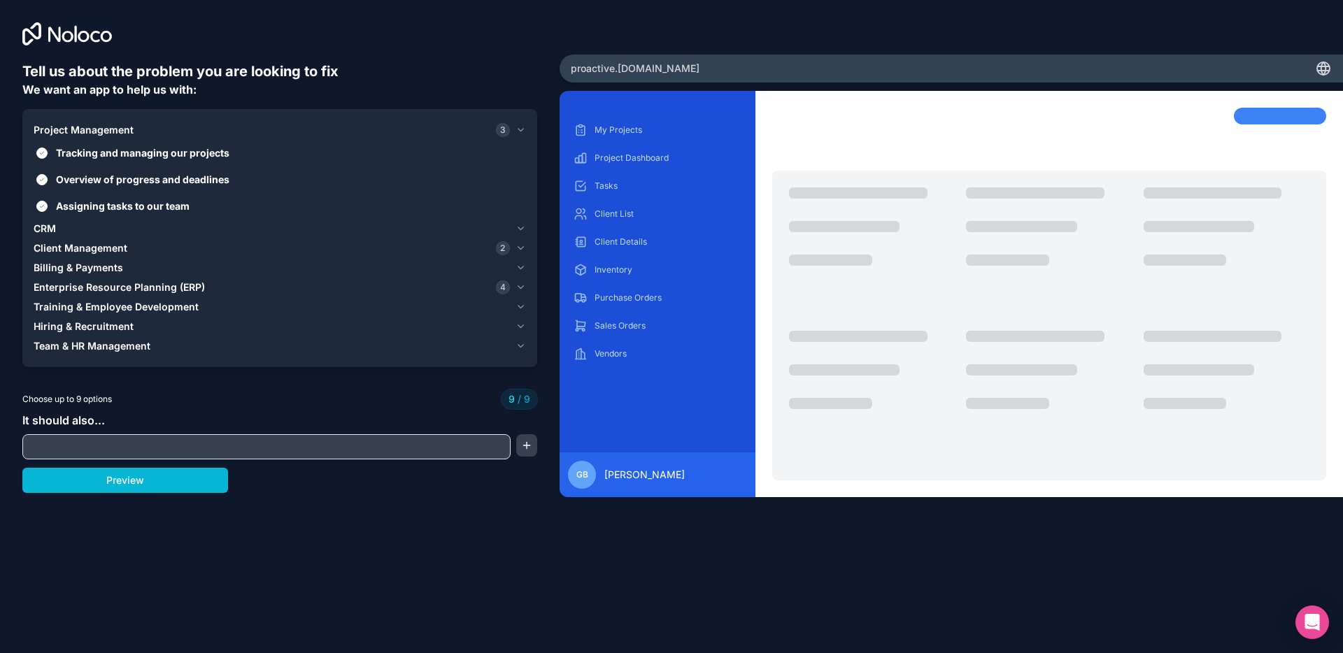
click at [82, 129] on span "Project Management" at bounding box center [84, 130] width 100 height 14
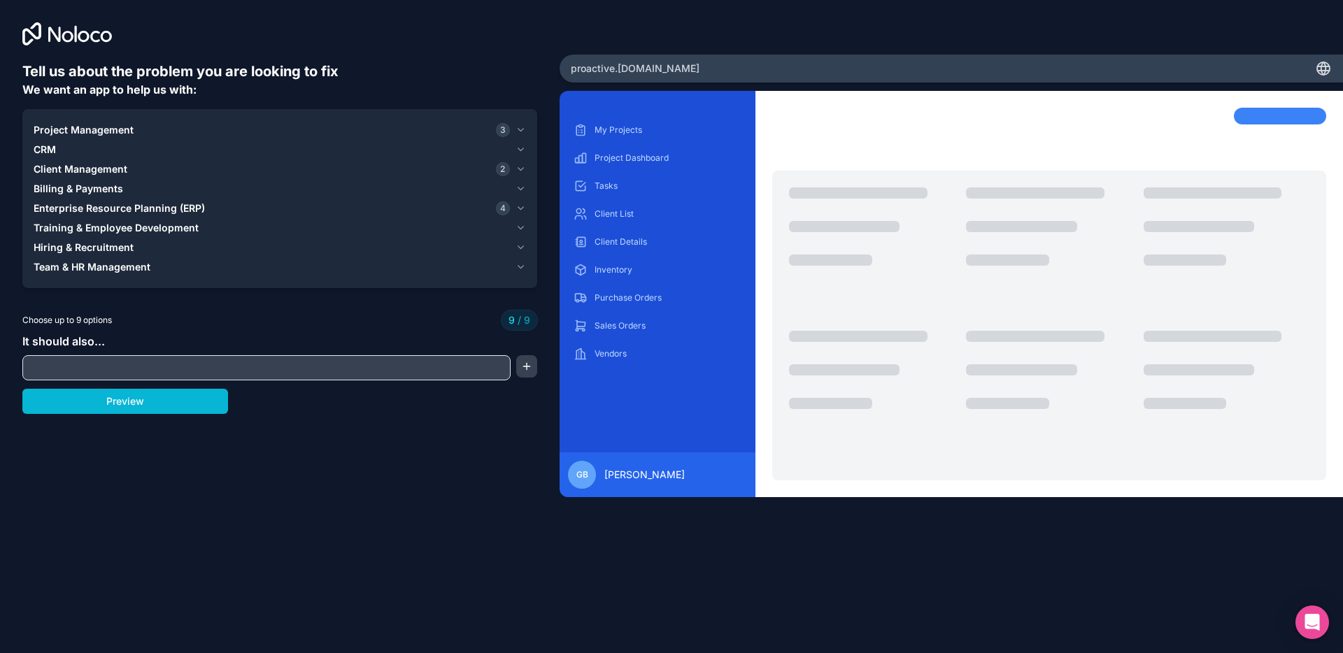
click at [96, 224] on span "Training & Employee Development" at bounding box center [116, 228] width 165 height 14
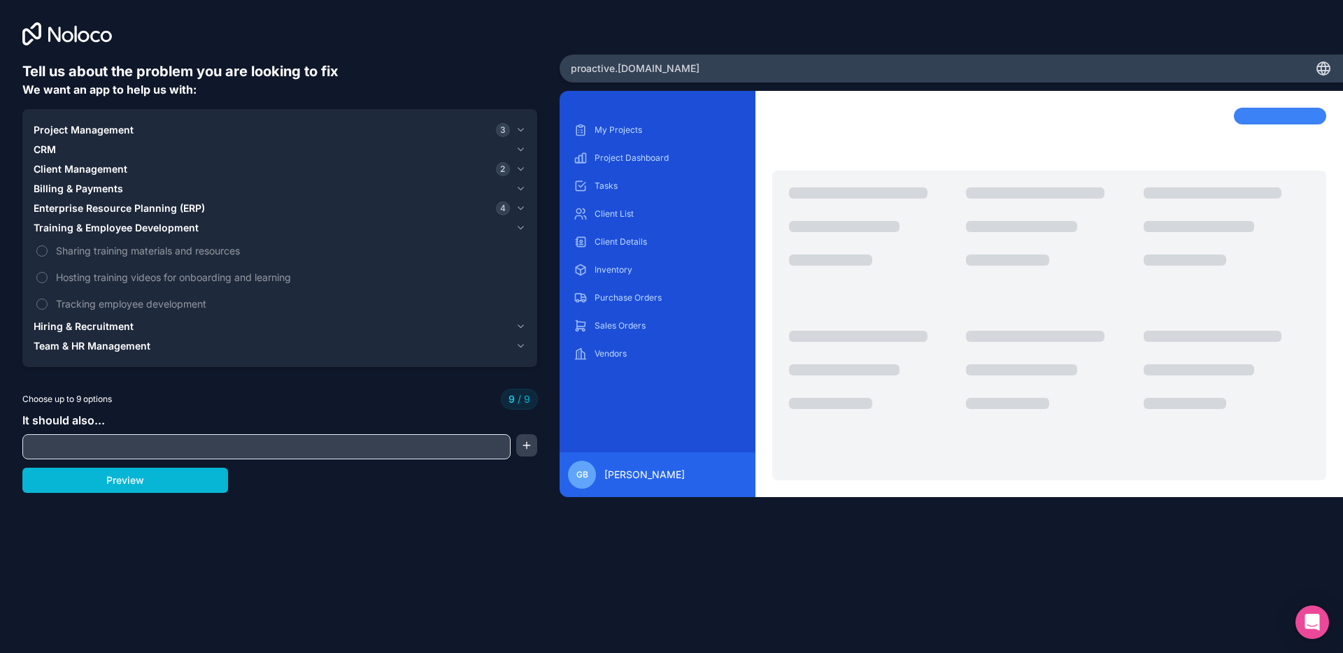
click at [101, 224] on span "Training & Employee Development" at bounding box center [116, 228] width 165 height 14
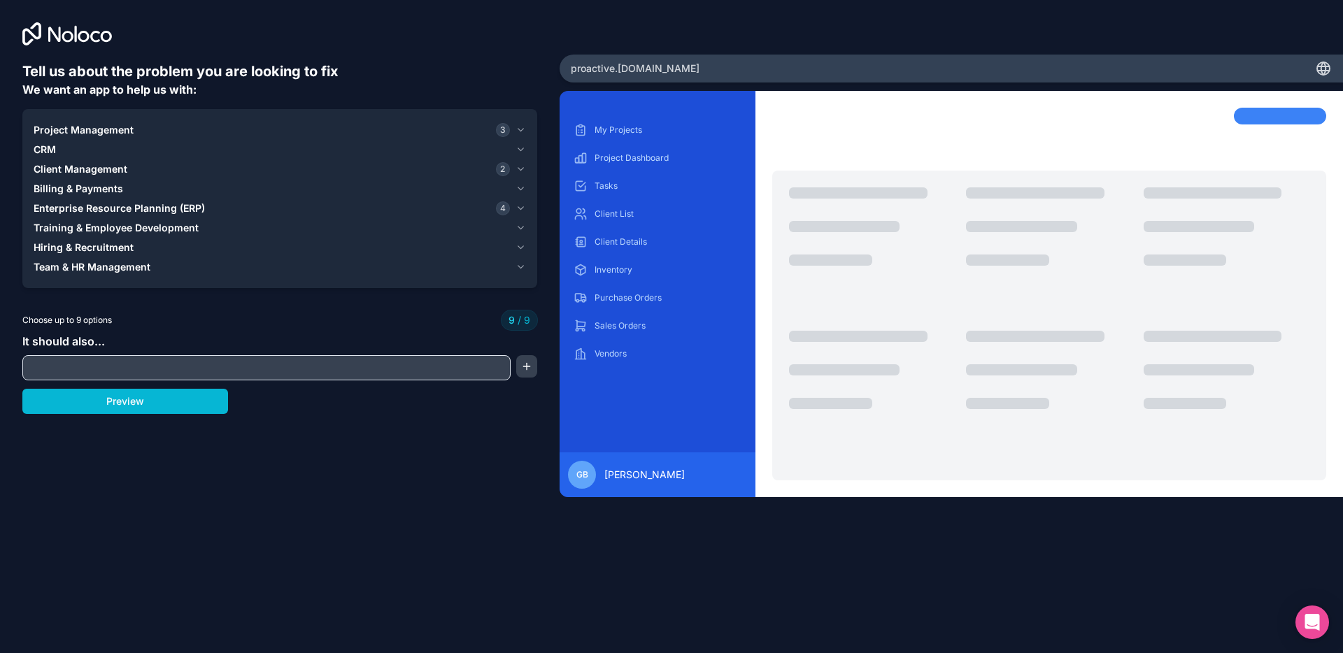
click at [88, 247] on span "Hiring & Recruitment" at bounding box center [84, 248] width 100 height 14
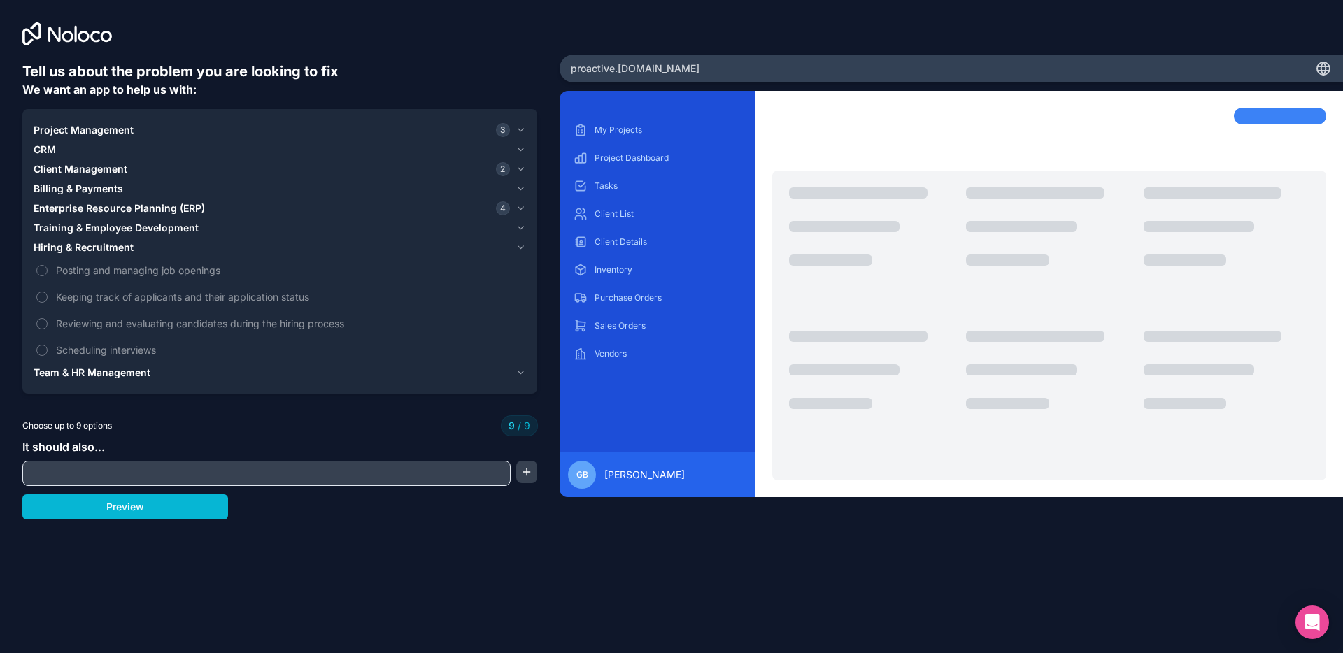
click at [88, 247] on span "Hiring & Recruitment" at bounding box center [84, 248] width 100 height 14
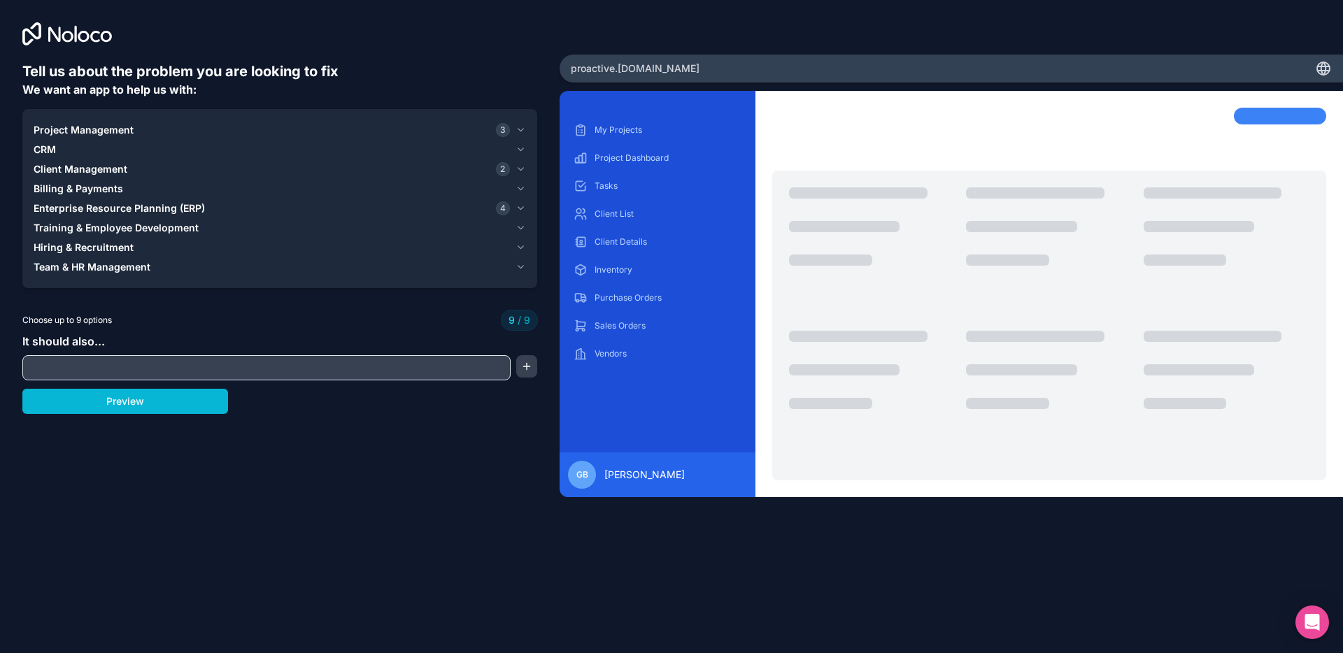
click at [90, 268] on span "Team & HR Management" at bounding box center [92, 267] width 117 height 14
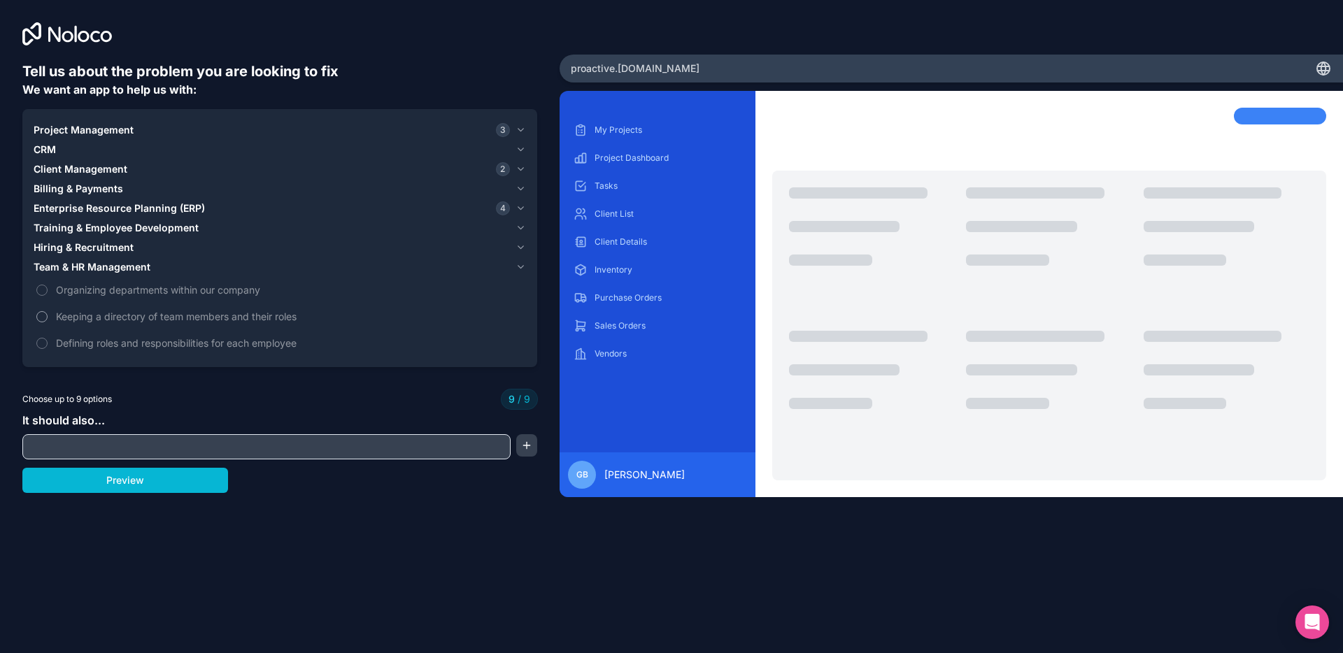
click at [153, 316] on span "Keeping a directory of team members and their roles" at bounding box center [289, 316] width 467 height 15
click at [176, 320] on span "Keeping a directory of team members and their roles" at bounding box center [289, 316] width 467 height 15
click at [43, 295] on label "Organizing departments within our company" at bounding box center [280, 290] width 492 height 26
click at [55, 166] on span "Client Management" at bounding box center [81, 169] width 94 height 14
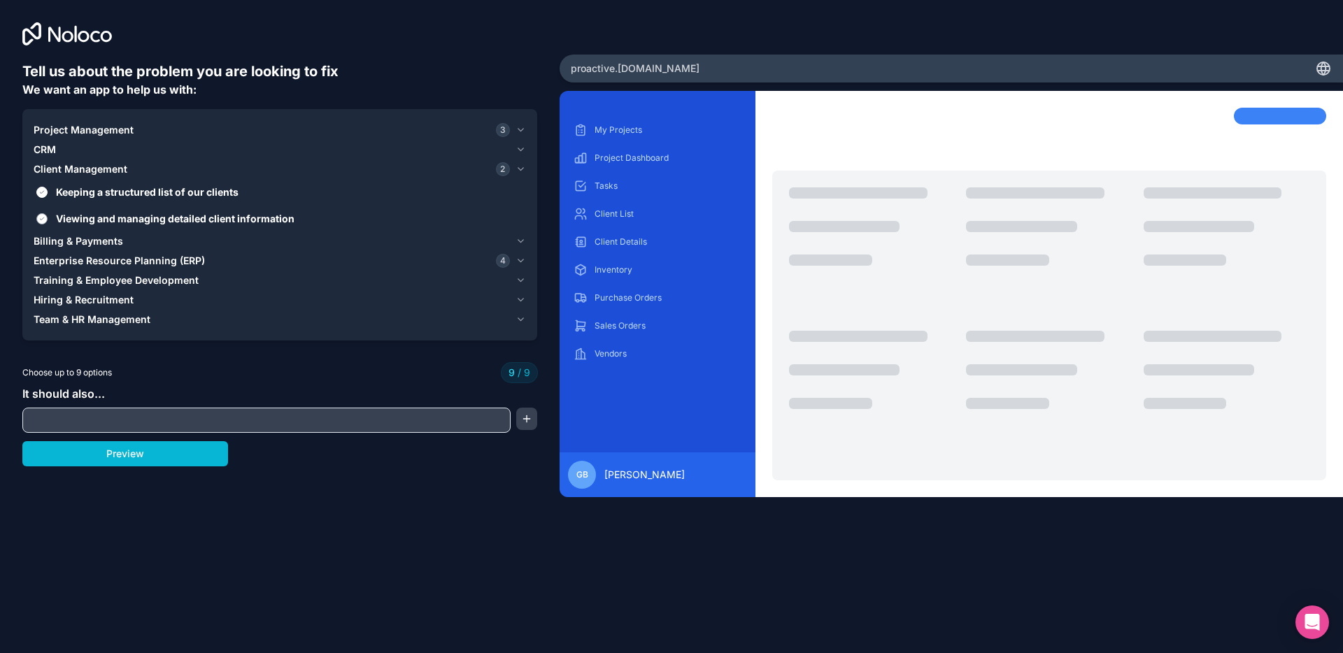
click at [89, 219] on span "Viewing and managing detailed client information" at bounding box center [289, 218] width 467 height 15
click at [48, 219] on button "Viewing and managing detailed client information" at bounding box center [41, 218] width 11 height 11
click at [92, 321] on span "Team & HR Management" at bounding box center [92, 320] width 117 height 14
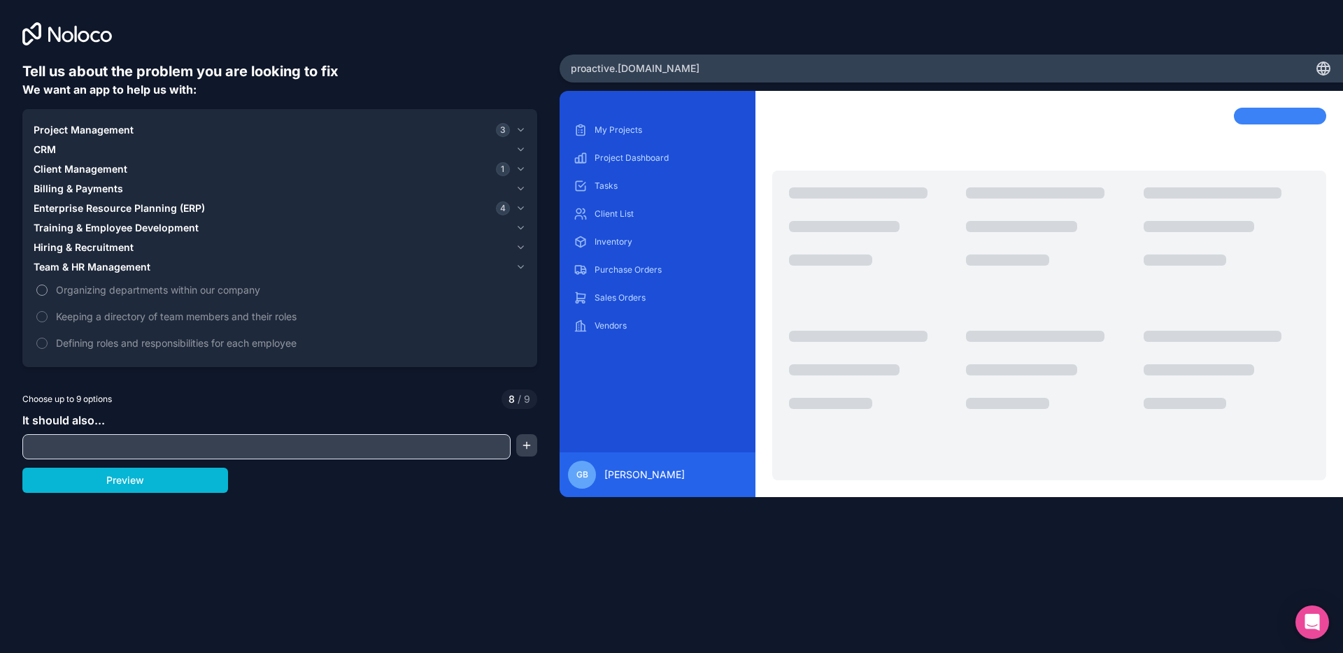
click at [92, 284] on span "Organizing departments within our company" at bounding box center [289, 290] width 467 height 15
click at [48, 285] on button "Organizing departments within our company" at bounding box center [41, 290] width 11 height 11
click at [97, 308] on label "Keeping a directory of team members and their roles" at bounding box center [280, 317] width 492 height 26
click at [101, 317] on span "Keeping a directory of team members and their roles" at bounding box center [289, 316] width 467 height 15
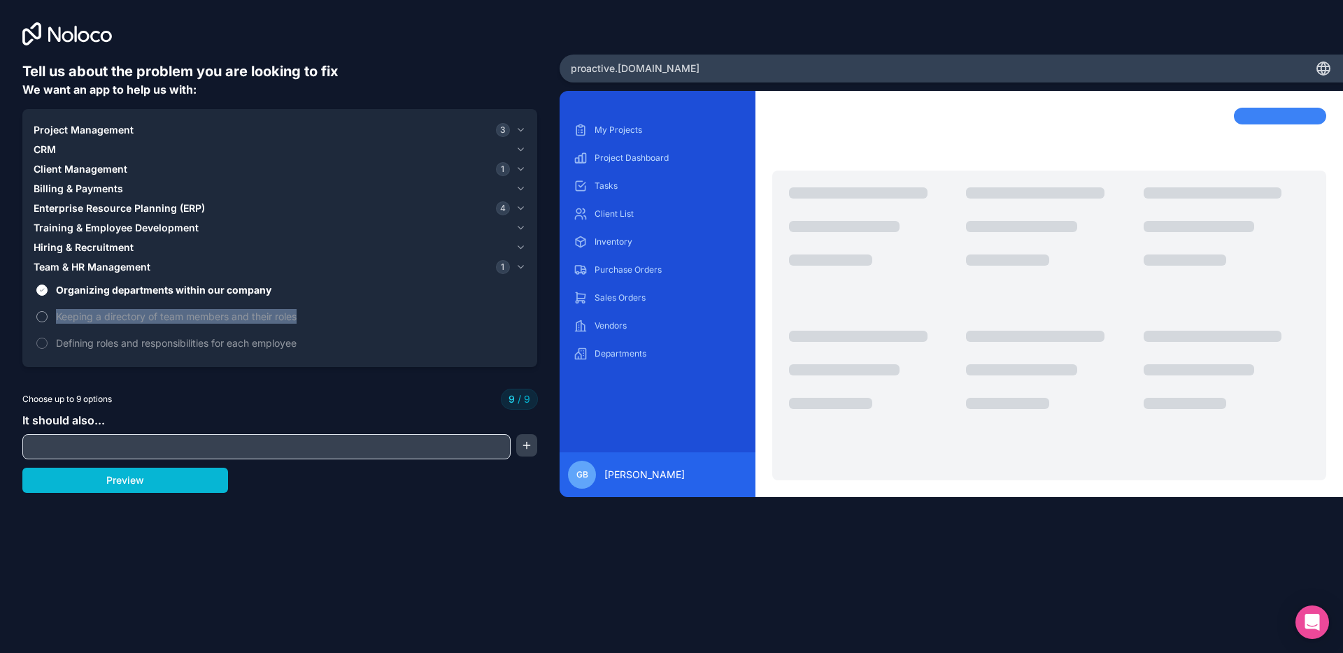
click at [101, 317] on span "Keeping a directory of team members and their roles" at bounding box center [289, 316] width 467 height 15
click at [99, 317] on span "Keeping a directory of team members and their roles" at bounding box center [289, 316] width 467 height 15
click at [47, 125] on span "Project Management" at bounding box center [84, 130] width 100 height 14
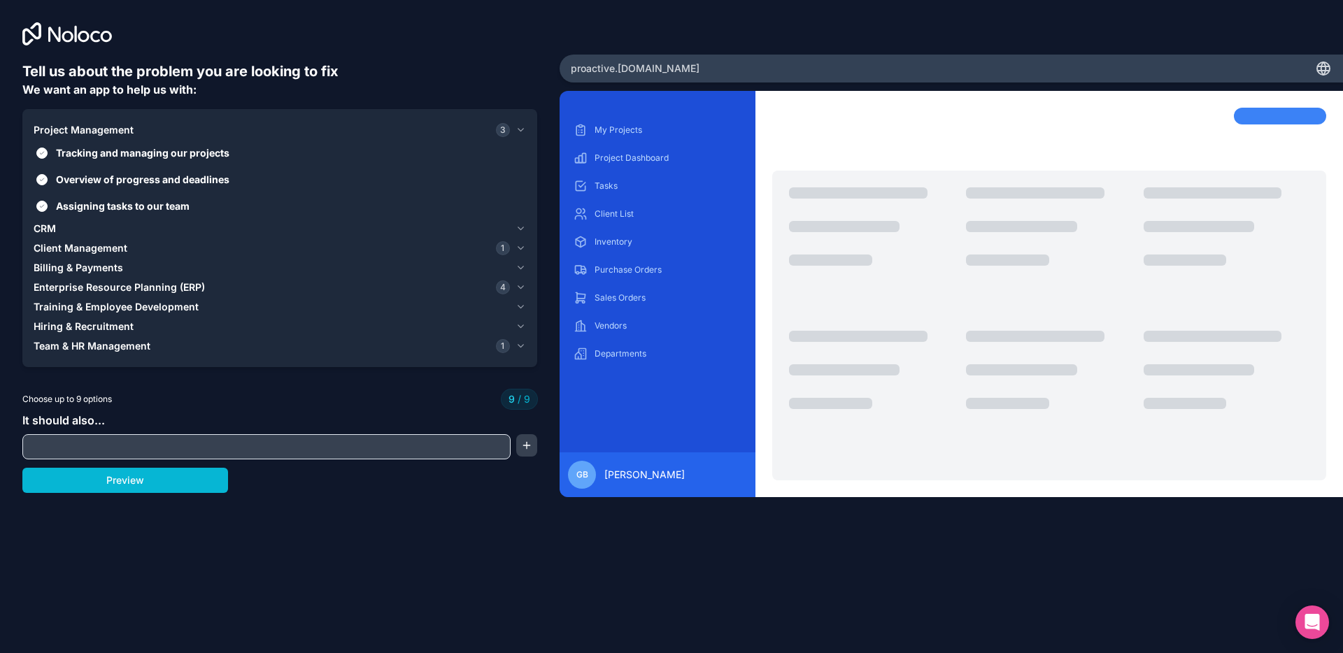
click at [48, 125] on span "Project Management" at bounding box center [84, 130] width 100 height 14
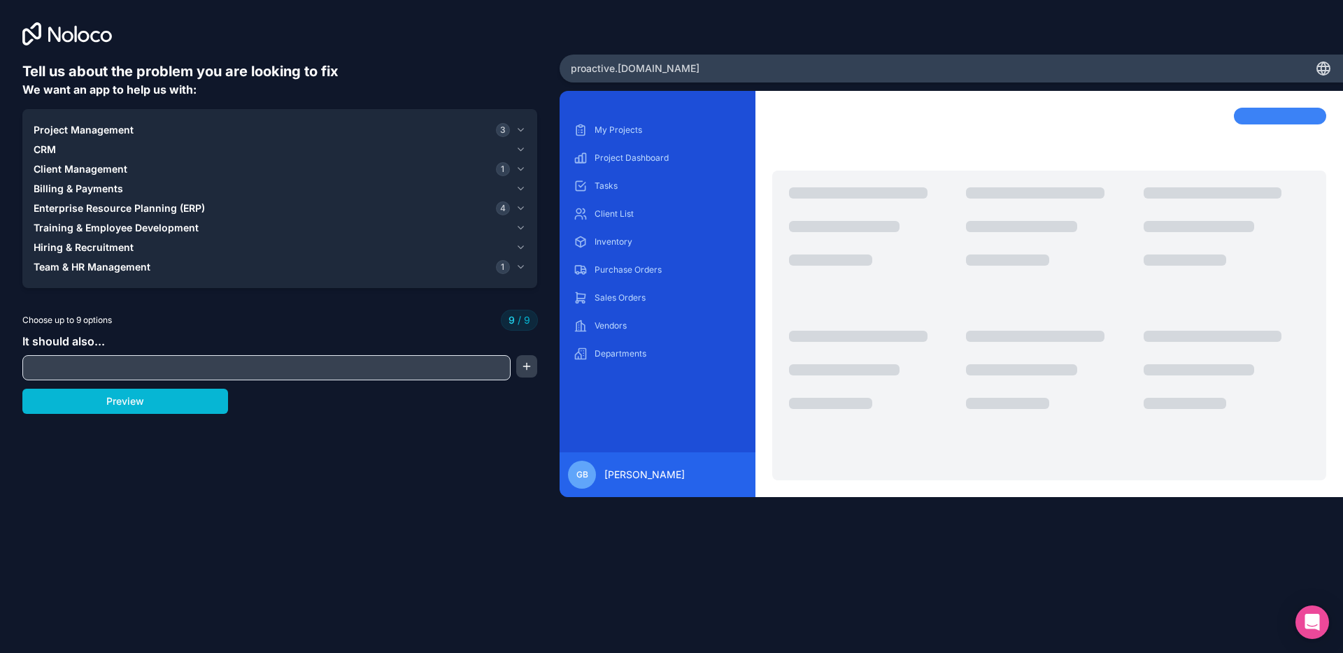
click at [64, 167] on span "Client Management" at bounding box center [81, 169] width 94 height 14
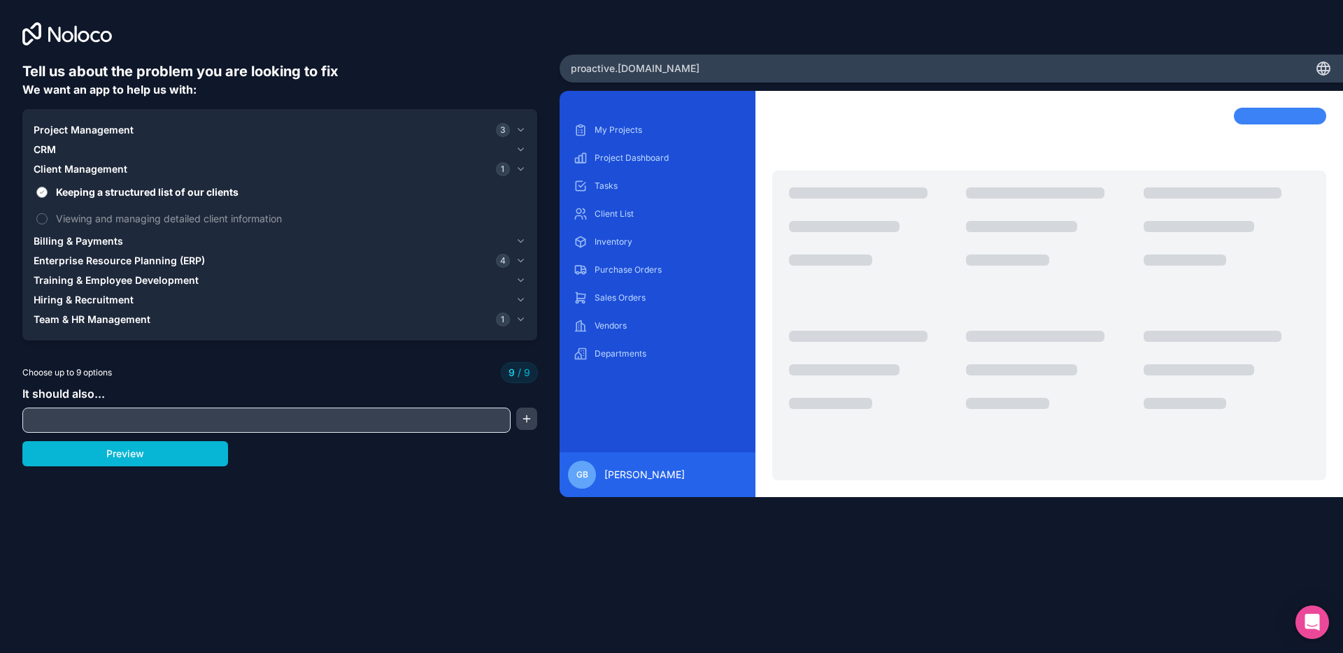
click at [83, 188] on span "Keeping a structured list of our clients" at bounding box center [289, 192] width 467 height 15
click at [48, 188] on button "Keeping a structured list of our clients" at bounding box center [41, 192] width 11 height 11
click at [83, 169] on span "Client Management" at bounding box center [81, 169] width 94 height 14
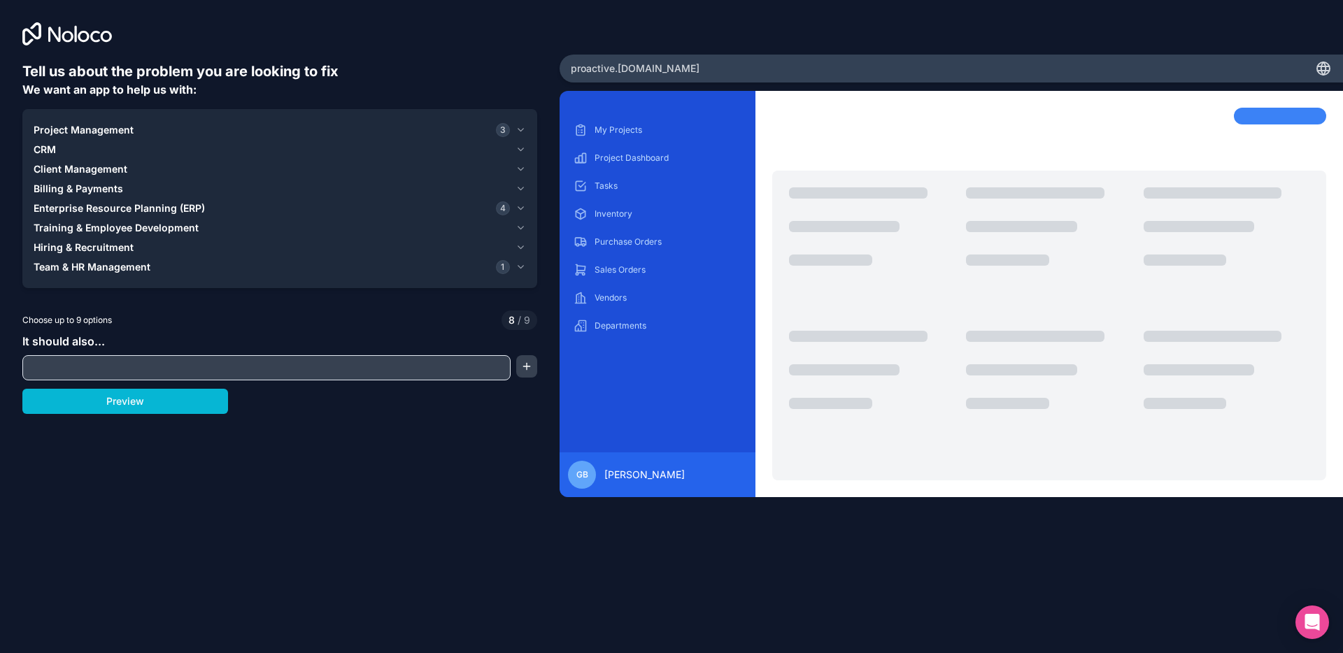
click at [83, 185] on span "Billing & Payments" at bounding box center [79, 189] width 90 height 14
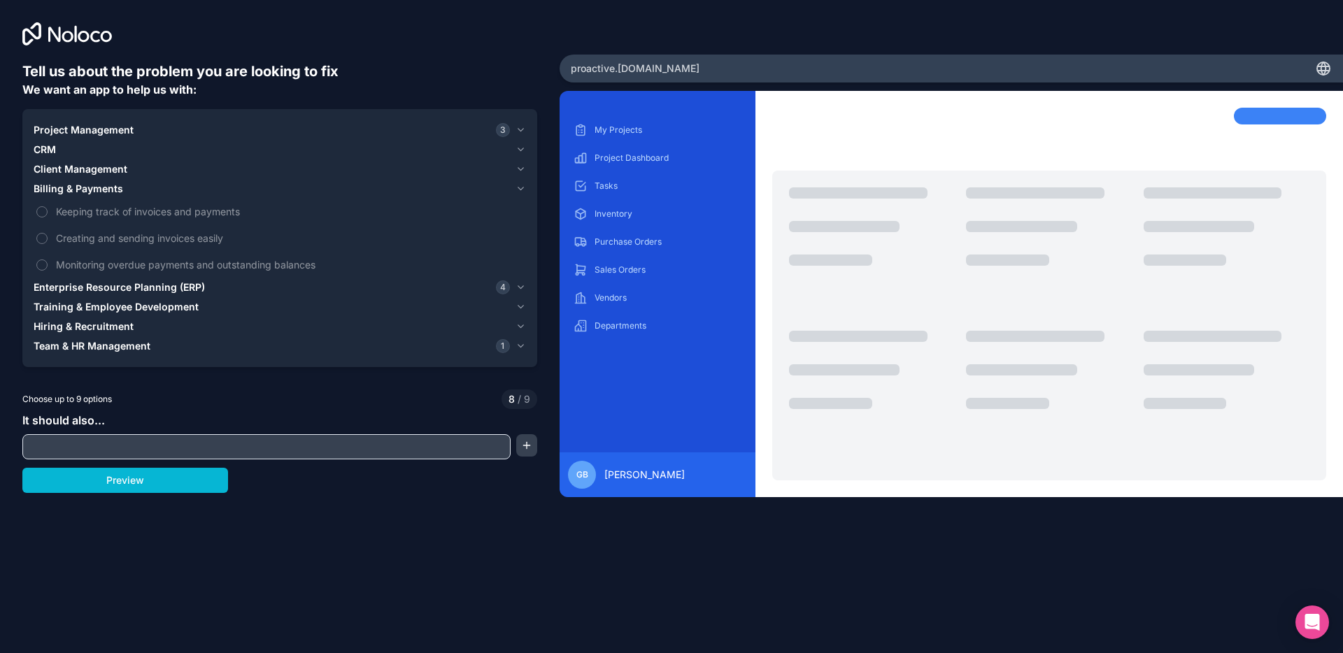
click at [83, 166] on span "Client Management" at bounding box center [81, 169] width 94 height 14
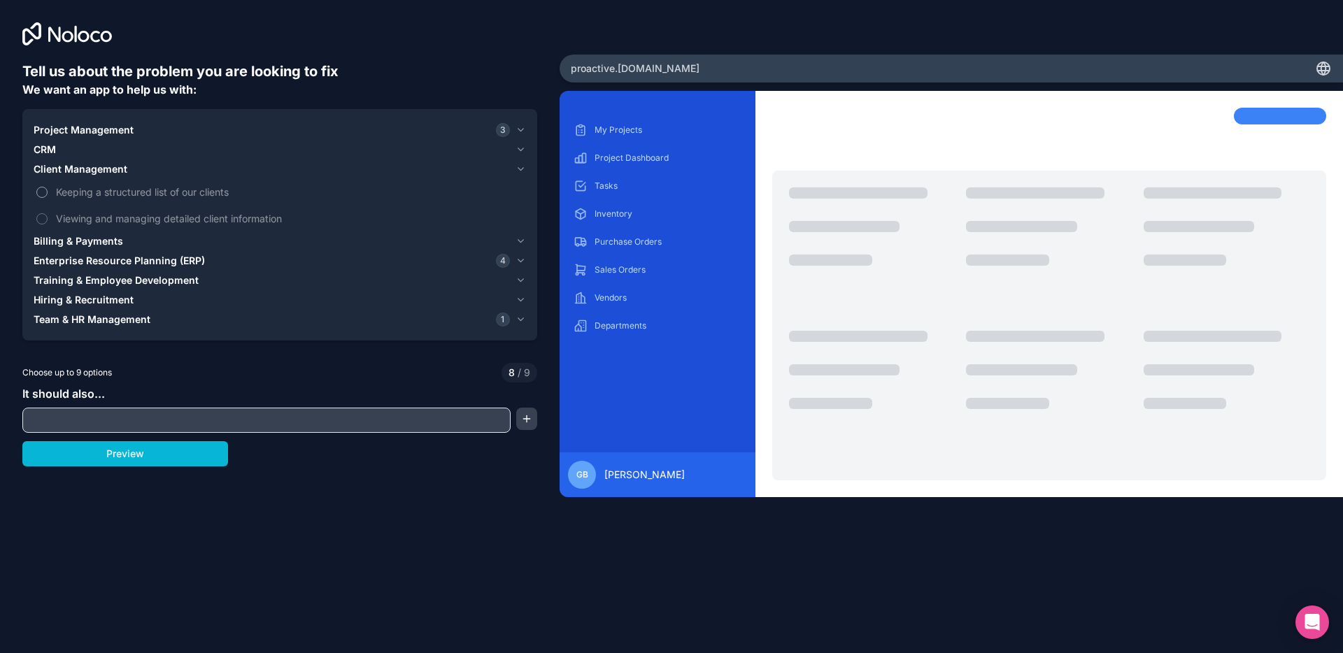
click at [80, 191] on span "Keeping a structured list of our clients" at bounding box center [289, 192] width 467 height 15
click at [48, 191] on button "Keeping a structured list of our clients" at bounding box center [41, 192] width 11 height 11
click at [80, 191] on span "Keeping a structured list of our clients" at bounding box center [289, 192] width 467 height 15
click at [48, 191] on button "Keeping a structured list of our clients" at bounding box center [41, 192] width 11 height 11
click at [81, 169] on span "Client Management" at bounding box center [81, 169] width 94 height 14
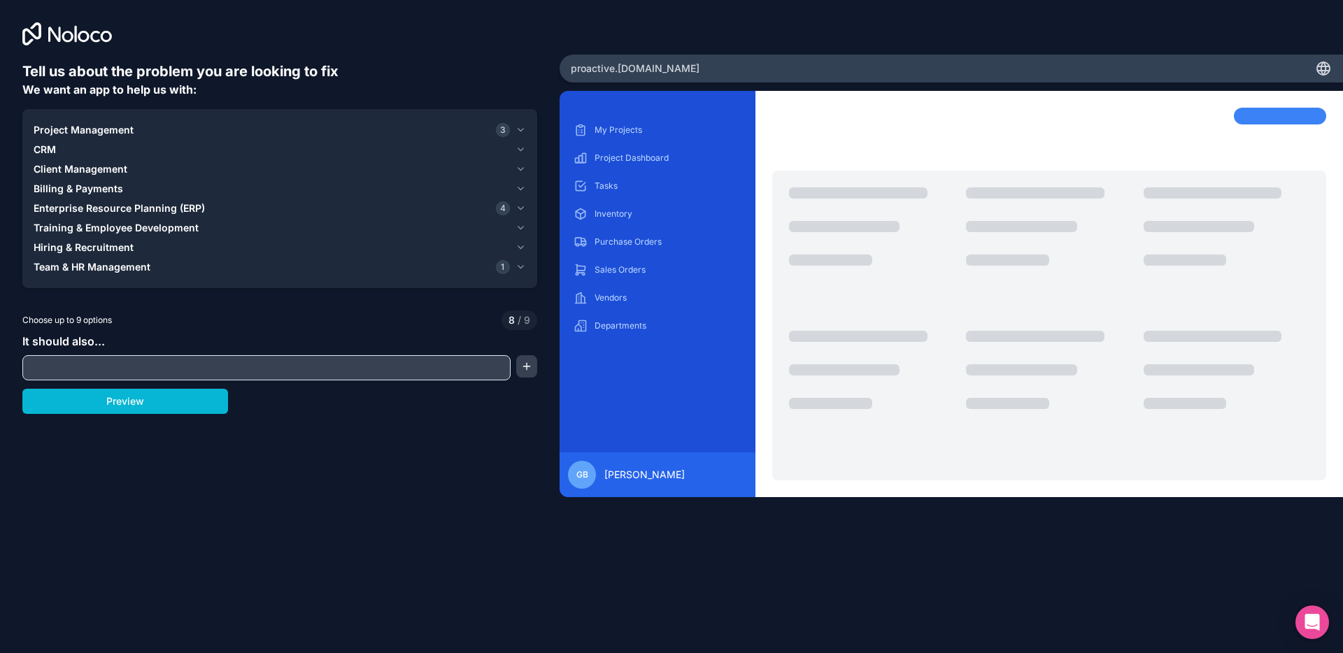
click at [79, 190] on span "Billing & Payments" at bounding box center [79, 189] width 90 height 14
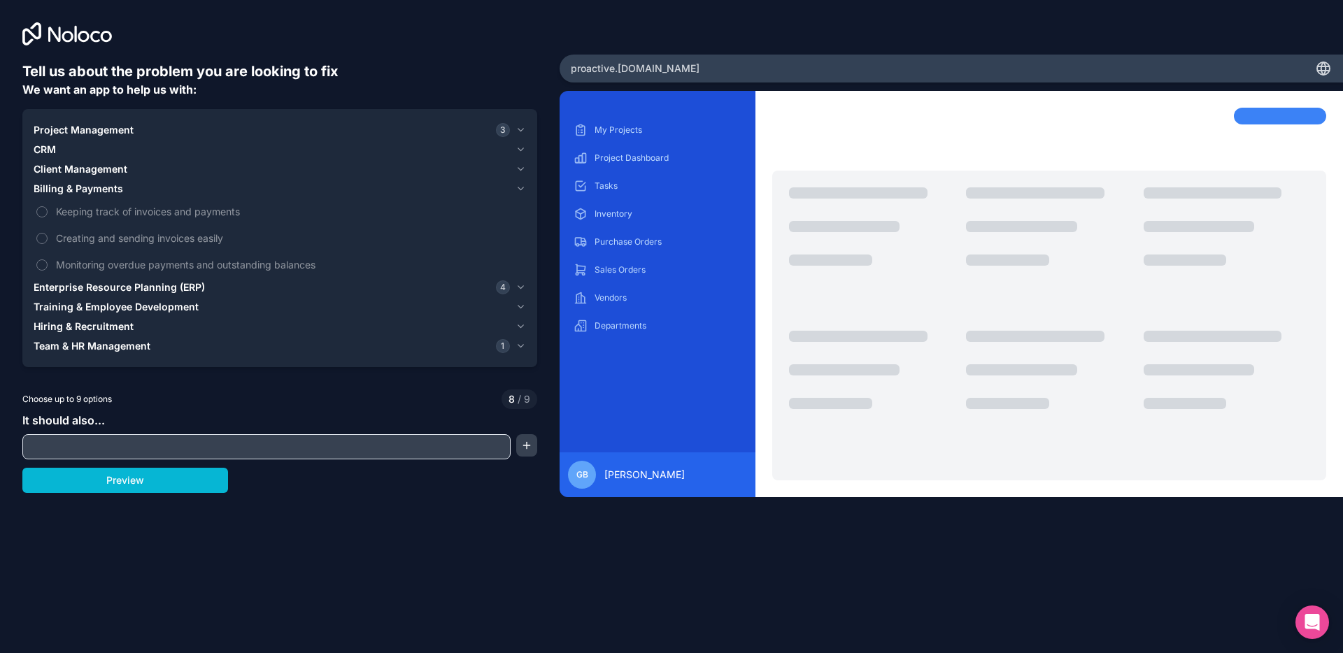
click at [79, 190] on span "Billing & Payments" at bounding box center [79, 189] width 90 height 14
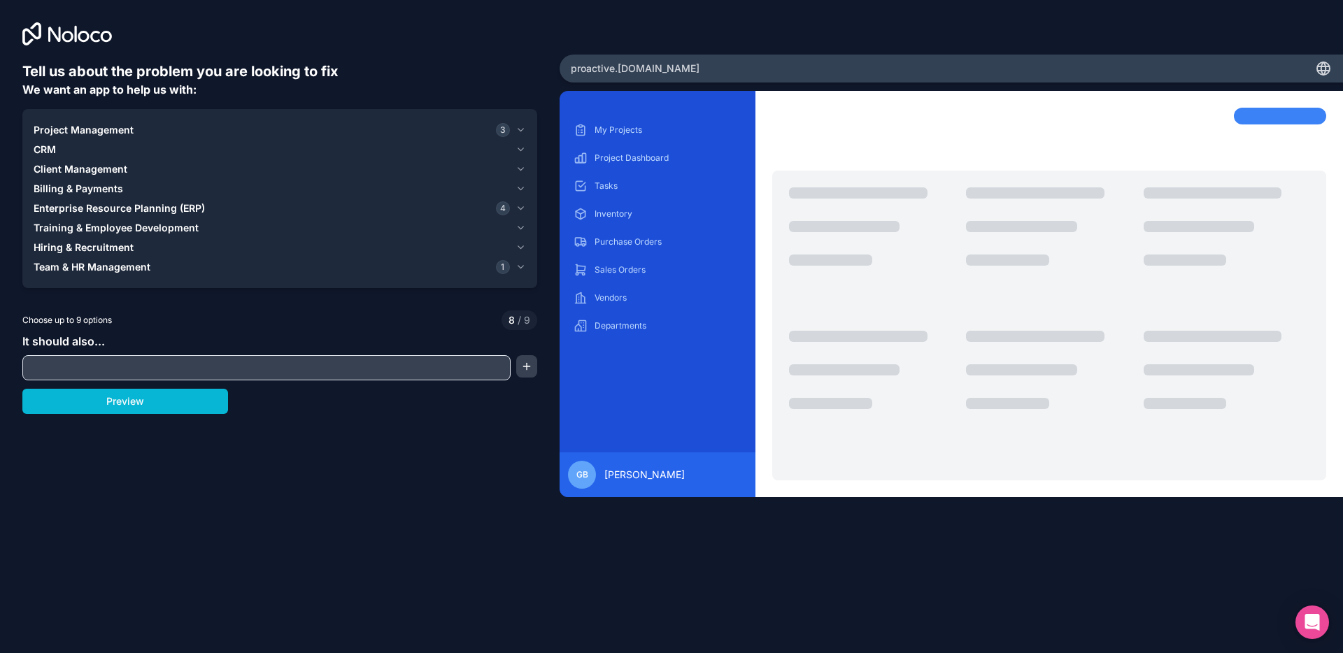
click at [79, 204] on span "Enterprise Resource Planning (ERP)" at bounding box center [119, 208] width 171 height 14
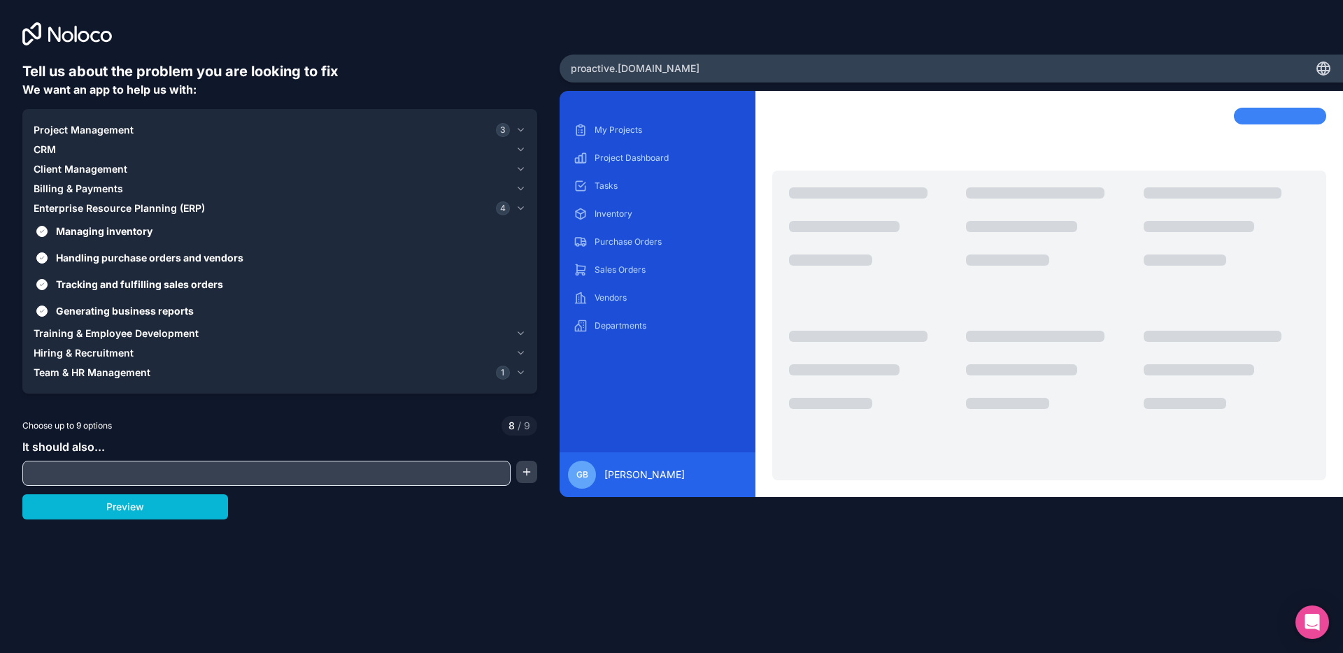
click at [79, 204] on span "Enterprise Resource Planning (ERP)" at bounding box center [119, 208] width 171 height 14
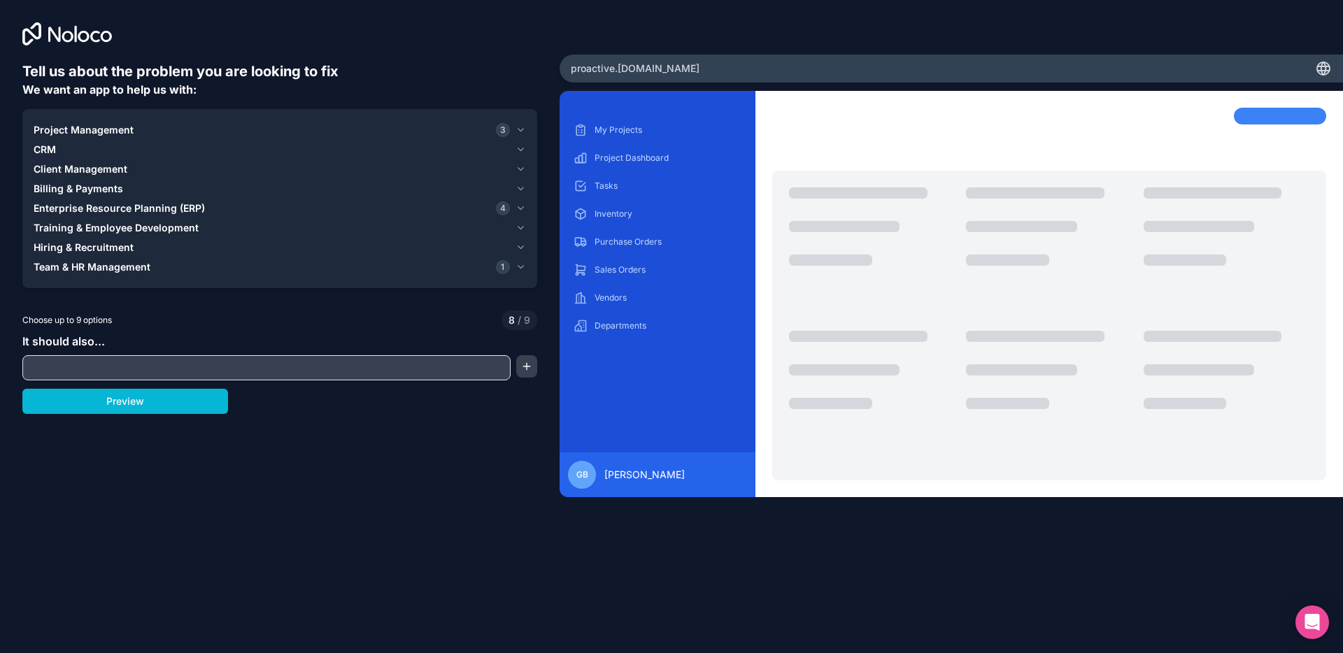
click at [86, 269] on span "Team & HR Management" at bounding box center [92, 267] width 117 height 14
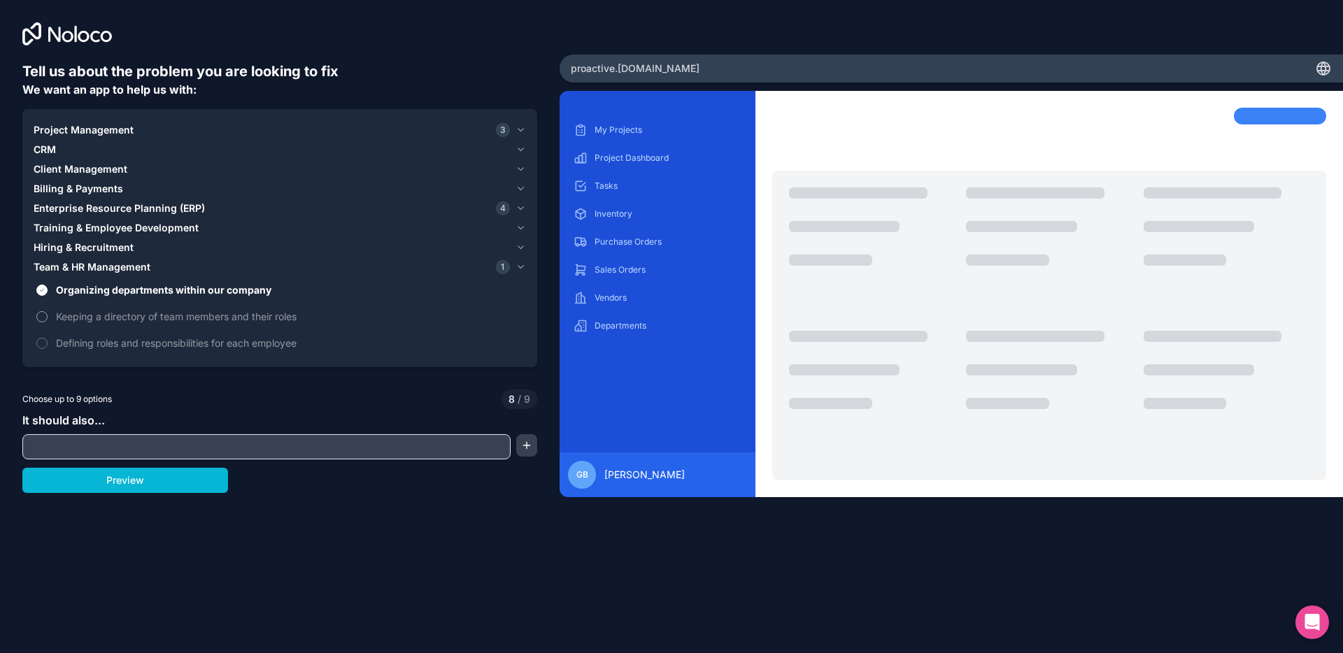
click at [80, 318] on span "Keeping a directory of team members and their roles" at bounding box center [289, 316] width 467 height 15
click at [48, 318] on button "Keeping a directory of team members and their roles" at bounding box center [41, 316] width 11 height 11
click at [87, 347] on span "Defining roles and responsibilities for each employee" at bounding box center [289, 343] width 467 height 15
click at [44, 287] on button "Organizing departments within our company" at bounding box center [41, 290] width 11 height 11
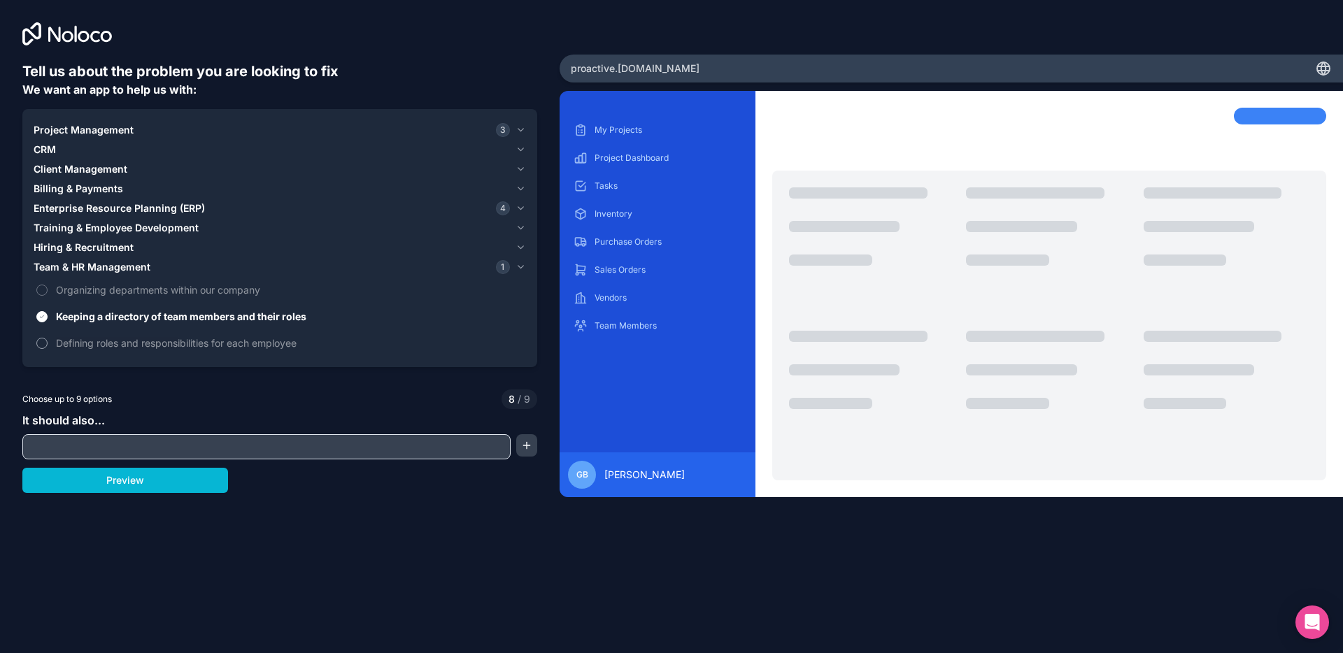
click at [40, 345] on button "Defining roles and responsibilities for each employee" at bounding box center [41, 343] width 11 height 11
click at [214, 443] on input "text" at bounding box center [266, 447] width 481 height 20
click at [526, 448] on button "button" at bounding box center [526, 445] width 21 height 22
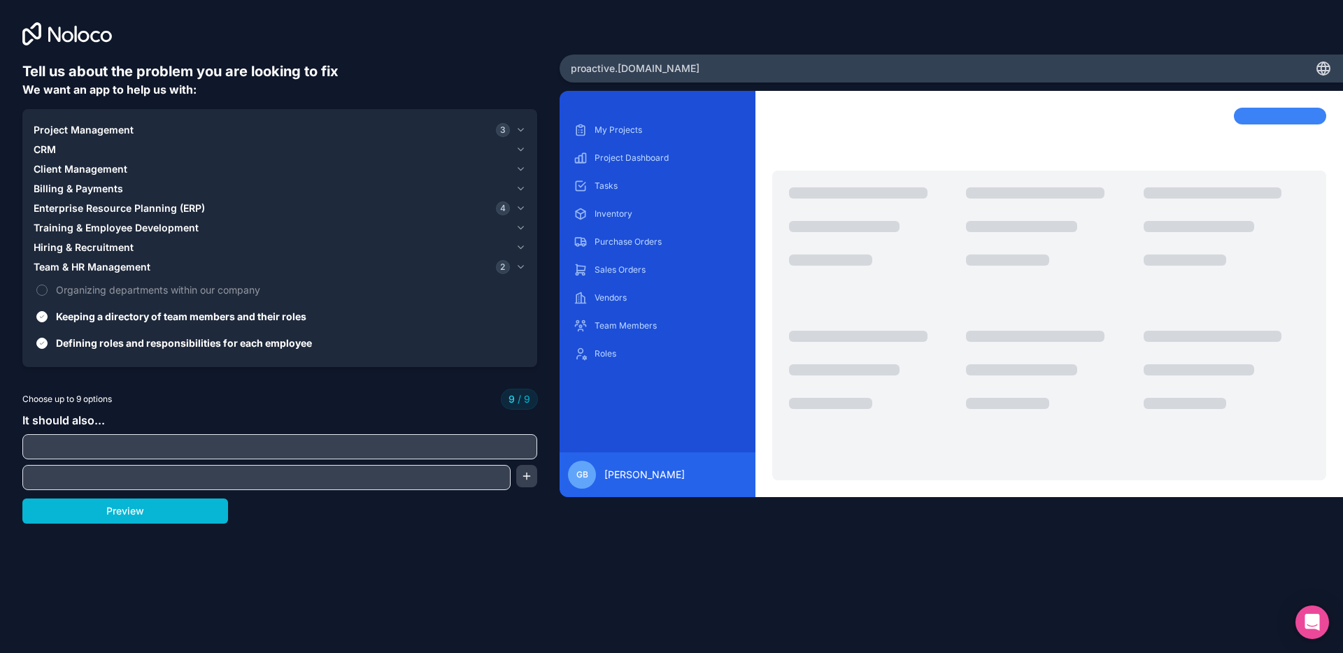
click at [525, 448] on input "text" at bounding box center [280, 447] width 508 height 20
click at [520, 478] on button "button" at bounding box center [526, 476] width 21 height 22
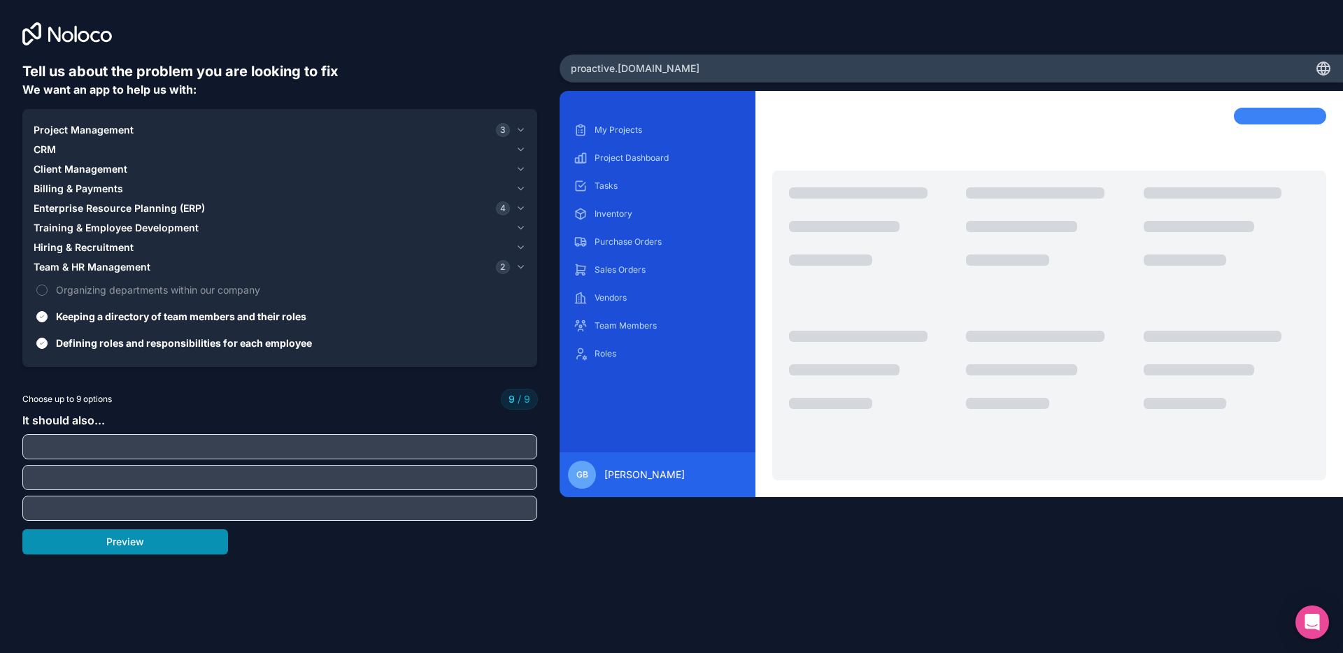
click at [71, 541] on button "Preview" at bounding box center [125, 541] width 206 height 25
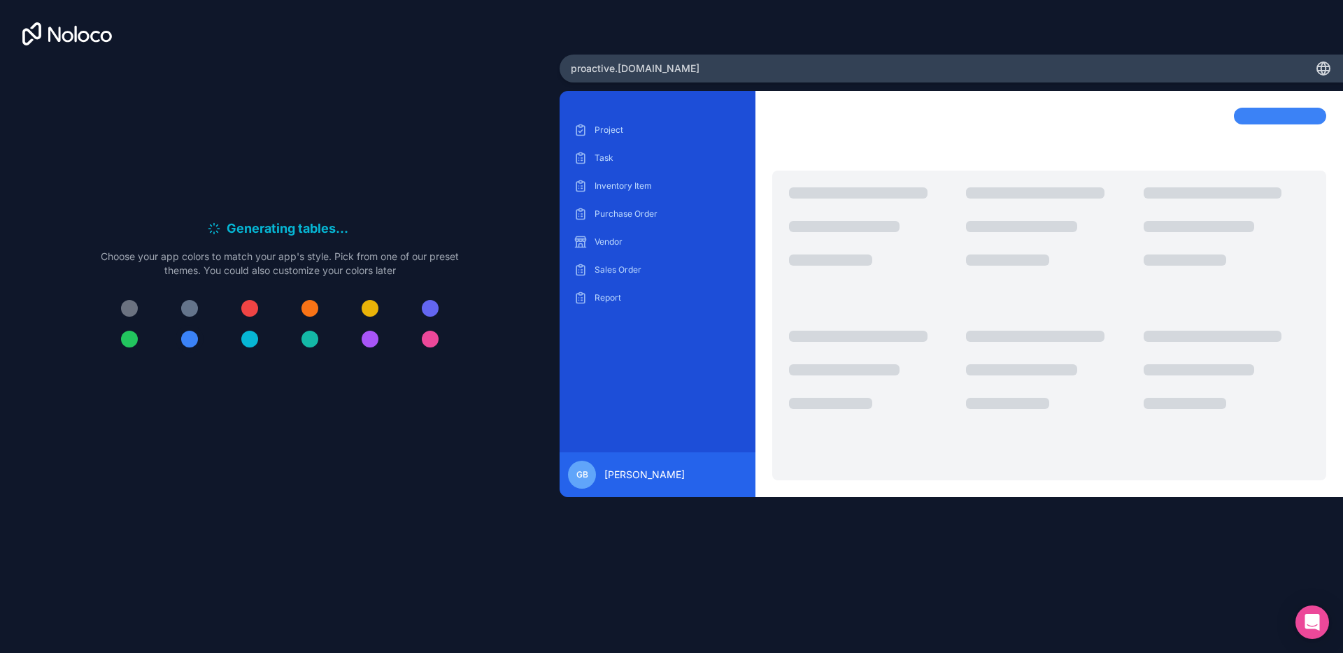
click at [185, 338] on div at bounding box center [189, 339] width 17 height 17
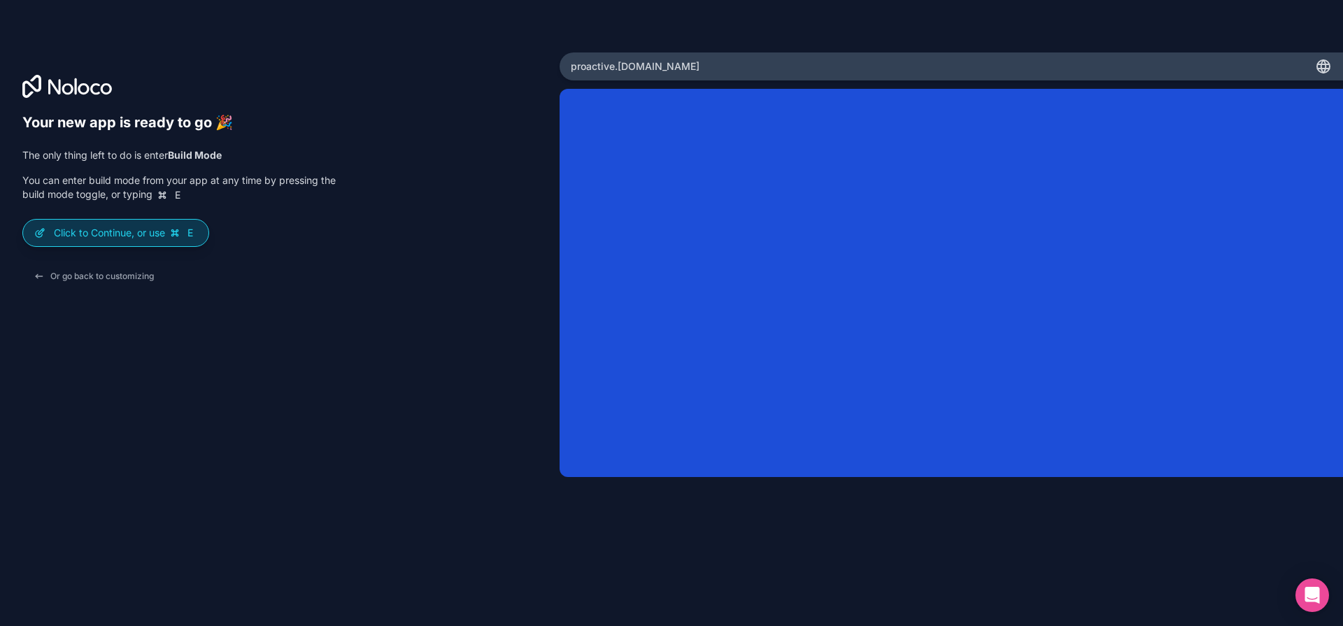
click at [115, 233] on p "Click to Continue, or use E" at bounding box center [125, 233] width 143 height 14
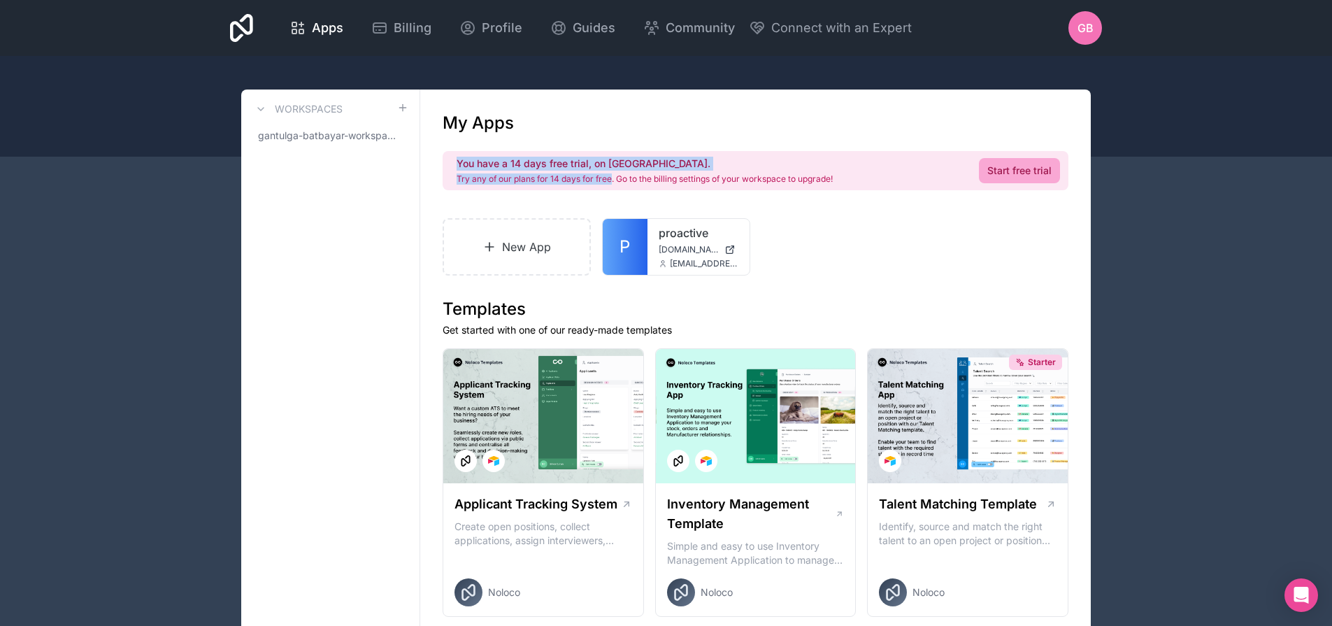
drag, startPoint x: 611, startPoint y: 180, endPoint x: 443, endPoint y: 180, distance: 167.8
click at [443, 180] on div "You have a 14 days free trial, on us. Try any of our plans for 14 days for free…" at bounding box center [756, 170] width 626 height 39
click at [473, 181] on p "Try any of our plans for 14 days for free. Go to the billing settings of your w…" at bounding box center [645, 178] width 376 height 11
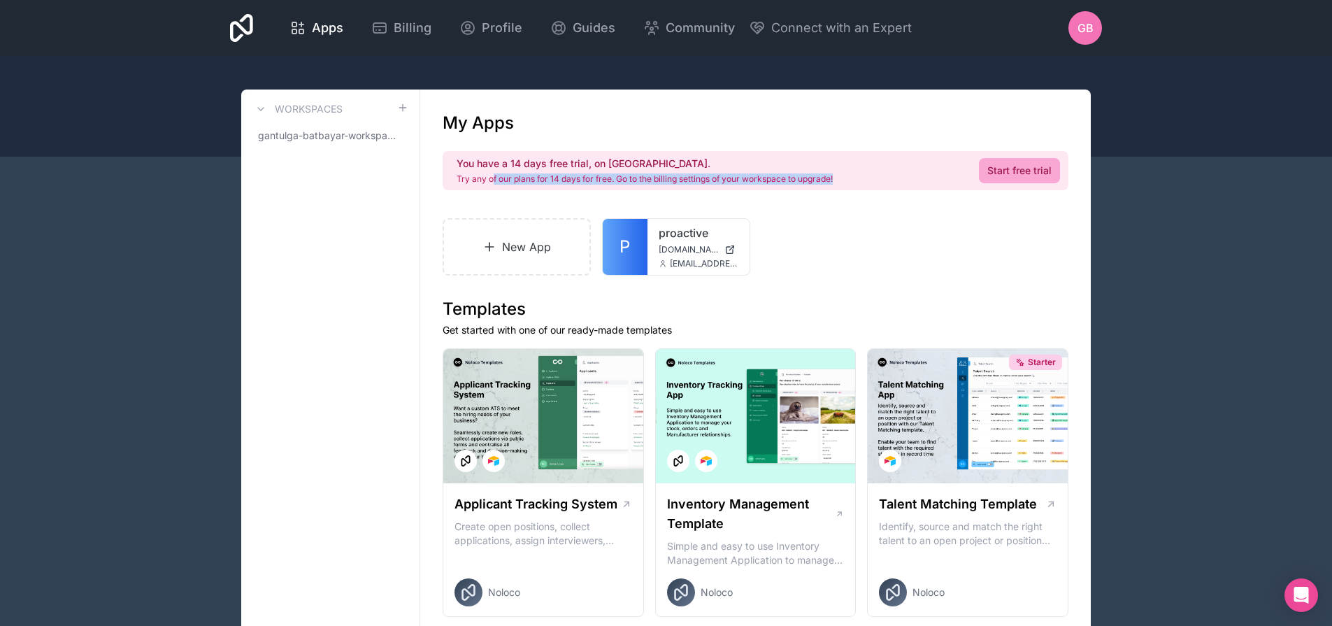
drag, startPoint x: 520, startPoint y: 183, endPoint x: 815, endPoint y: 185, distance: 294.4
click at [801, 185] on div "You have a 14 days free trial, on us. Try any of our plans for 14 days for free…" at bounding box center [756, 170] width 626 height 39
click at [825, 187] on div "You have a 14 days free trial, on us. Try any of our plans for 14 days for free…" at bounding box center [756, 170] width 626 height 39
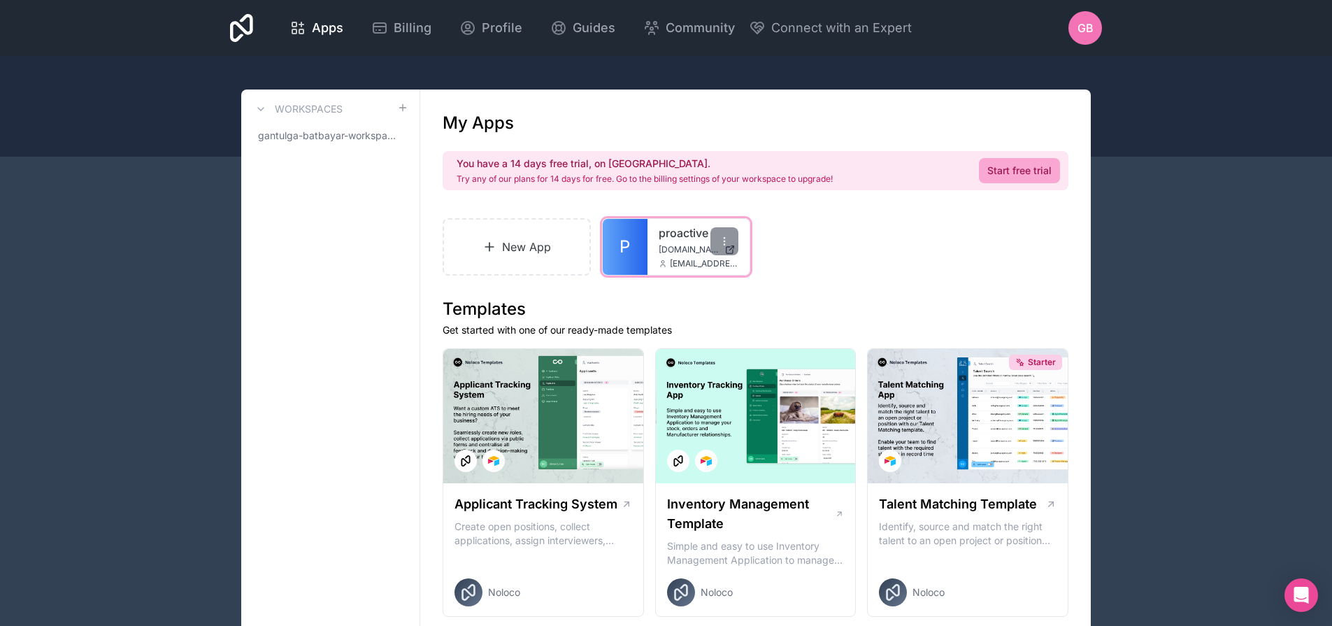
click at [665, 243] on div "proactive proactive.noloco.co gantulga@proactive.mn" at bounding box center [699, 247] width 102 height 56
click at [631, 241] on link "P" at bounding box center [625, 247] width 45 height 56
